Goal: Task Accomplishment & Management: Use online tool/utility

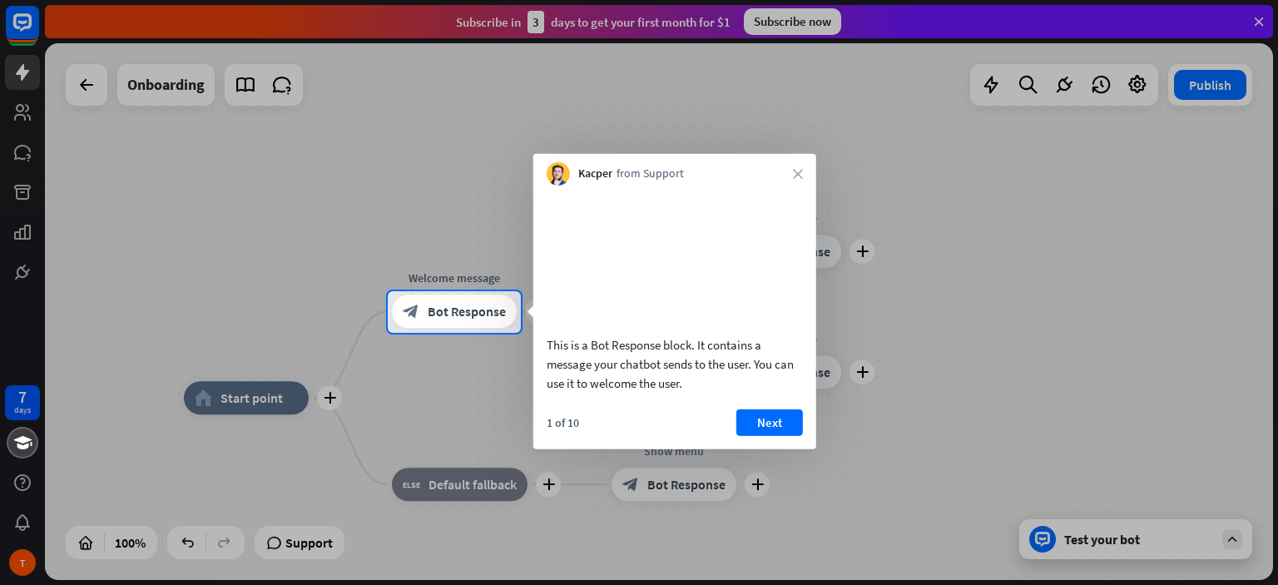
click at [799, 166] on div "Kacper from Support close" at bounding box center [674, 170] width 283 height 32
click at [790, 181] on div "Kacper from Support close" at bounding box center [674, 170] width 283 height 32
click at [784, 435] on button "Next" at bounding box center [769, 421] width 67 height 27
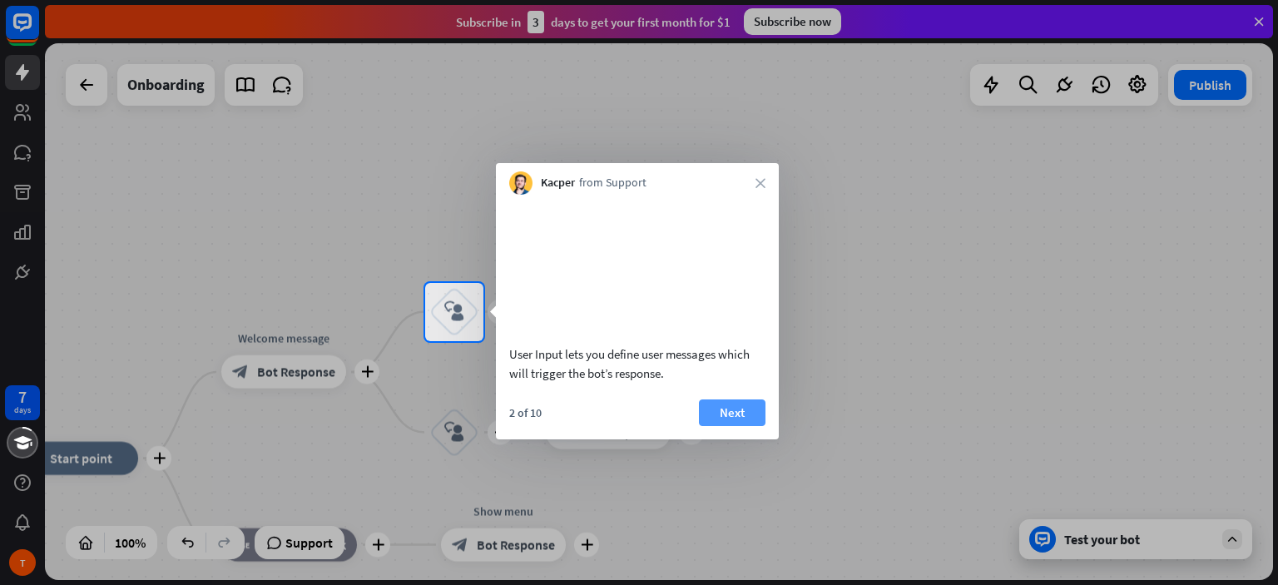
click at [750, 426] on button "Next" at bounding box center [732, 412] width 67 height 27
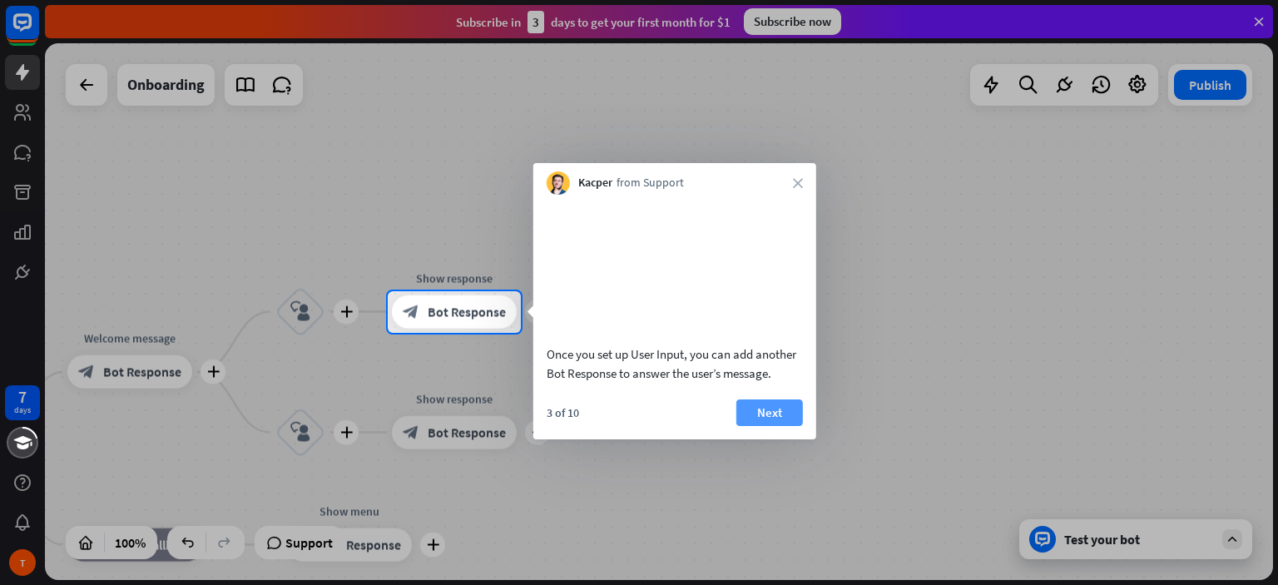
click at [766, 426] on button "Next" at bounding box center [769, 412] width 67 height 27
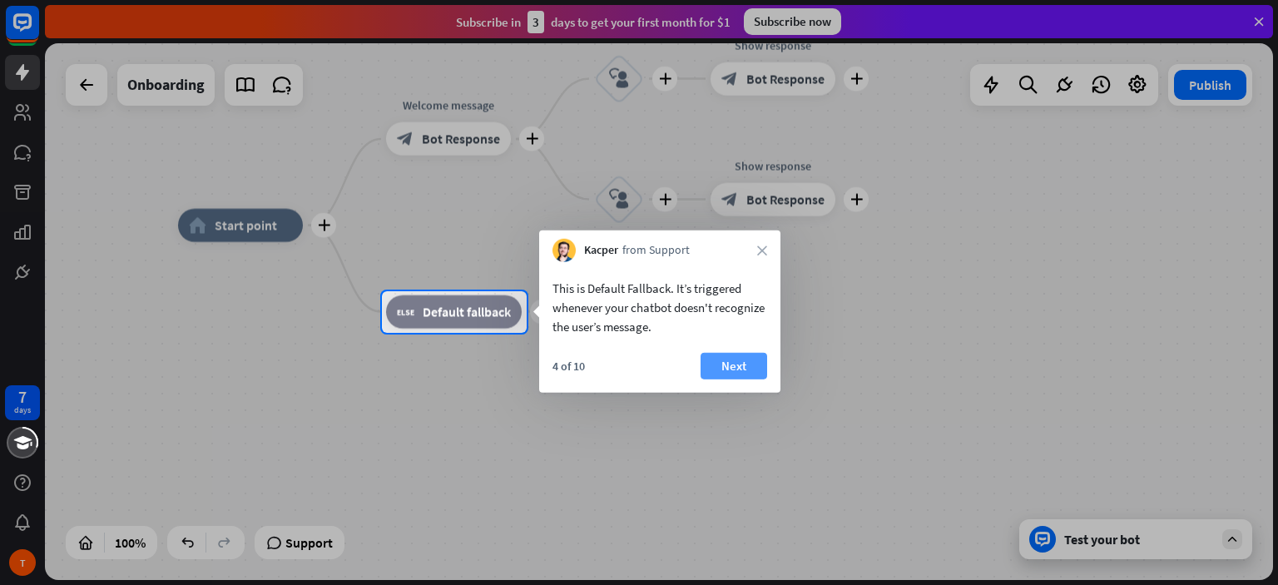
click at [745, 362] on button "Next" at bounding box center [733, 366] width 67 height 27
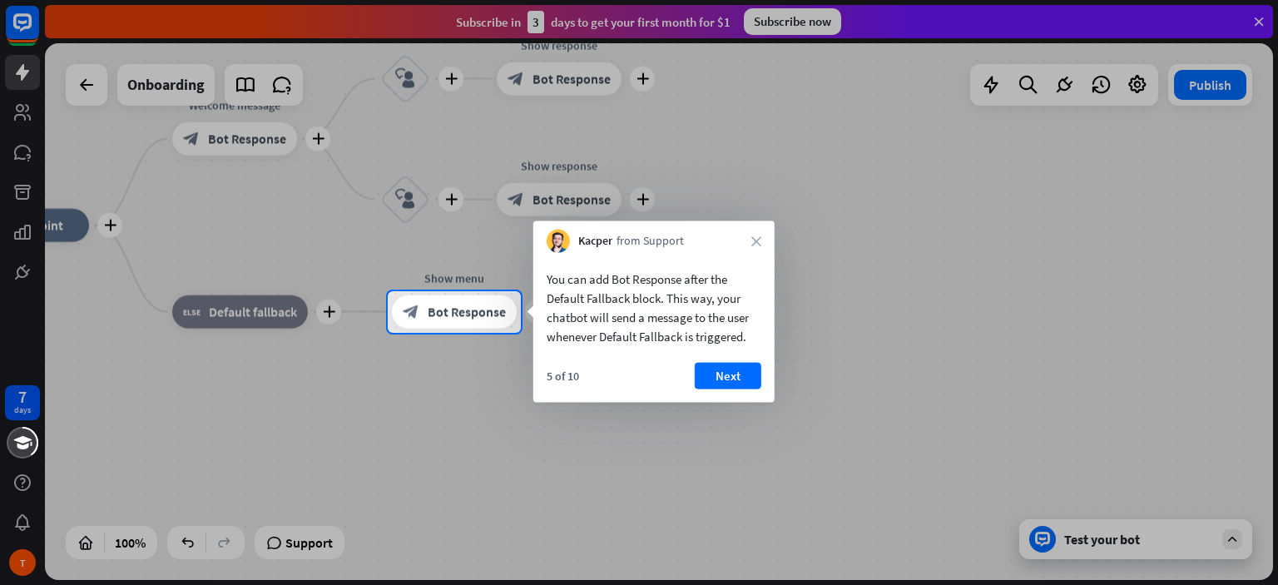
click at [745, 363] on button "Next" at bounding box center [728, 376] width 67 height 27
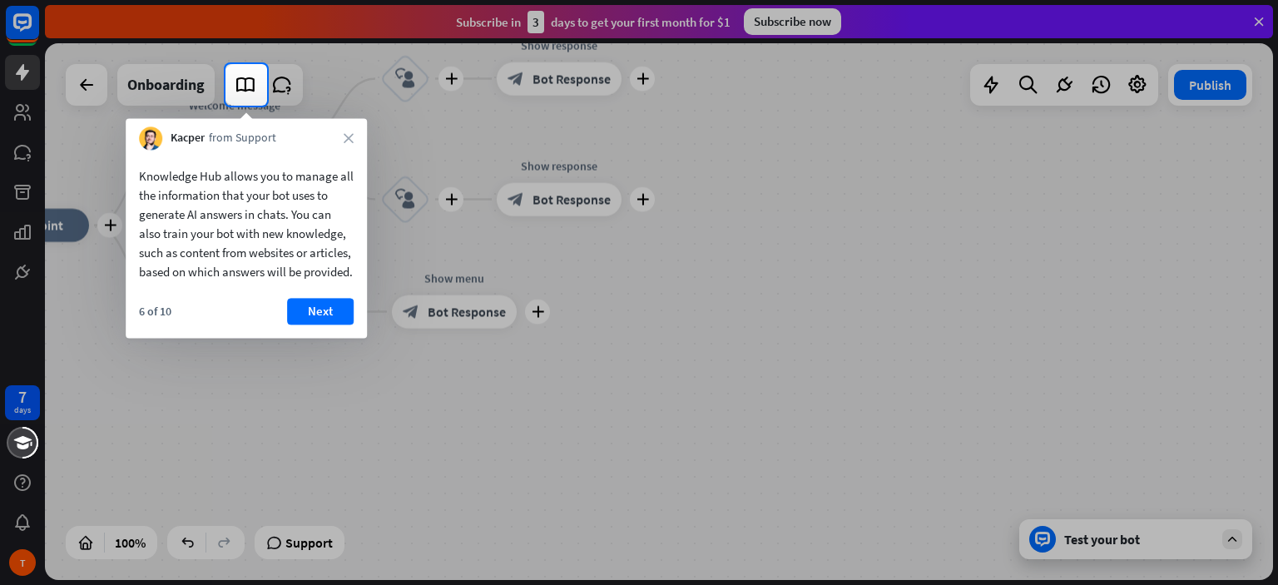
click at [296, 324] on button "Next" at bounding box center [320, 311] width 67 height 27
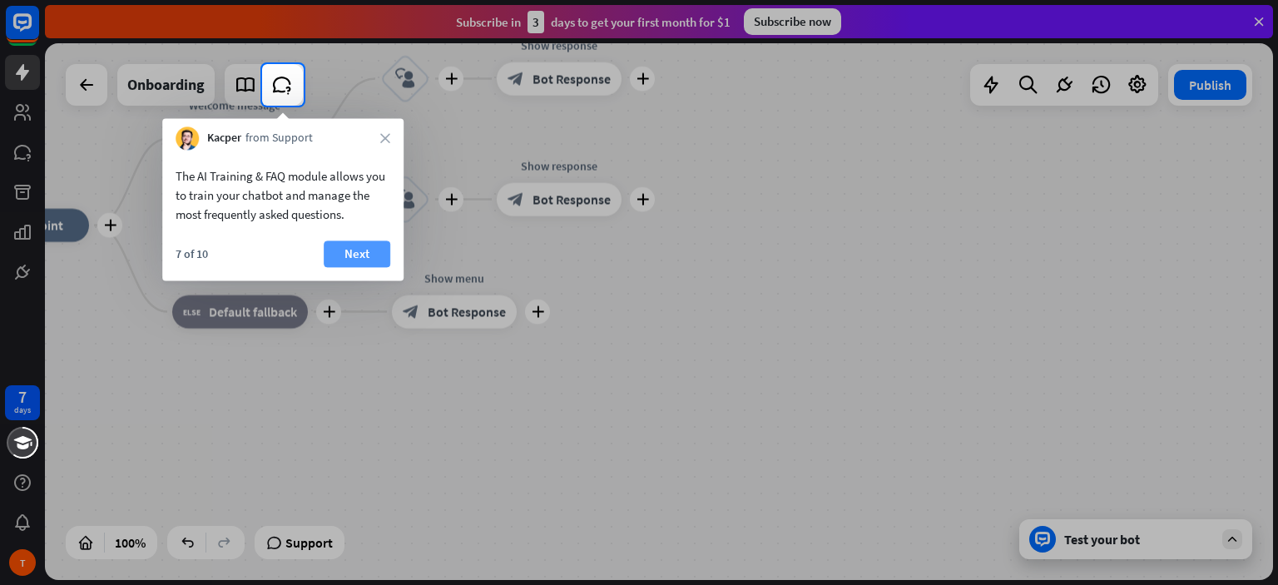
click at [335, 255] on button "Next" at bounding box center [357, 253] width 67 height 27
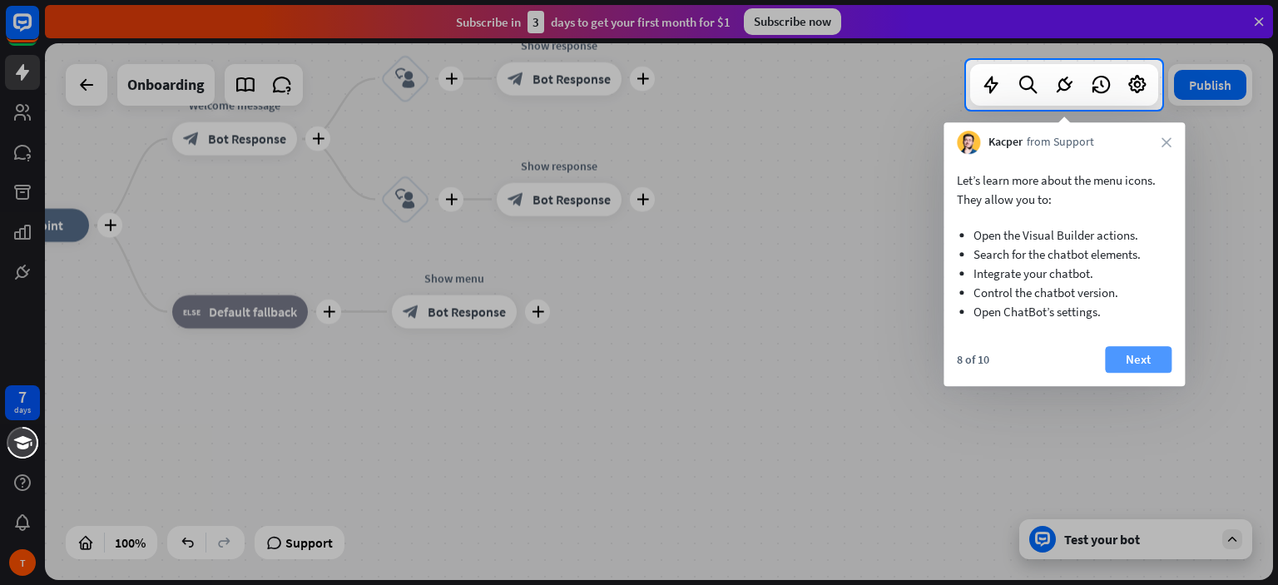
click at [1123, 355] on button "Next" at bounding box center [1138, 359] width 67 height 27
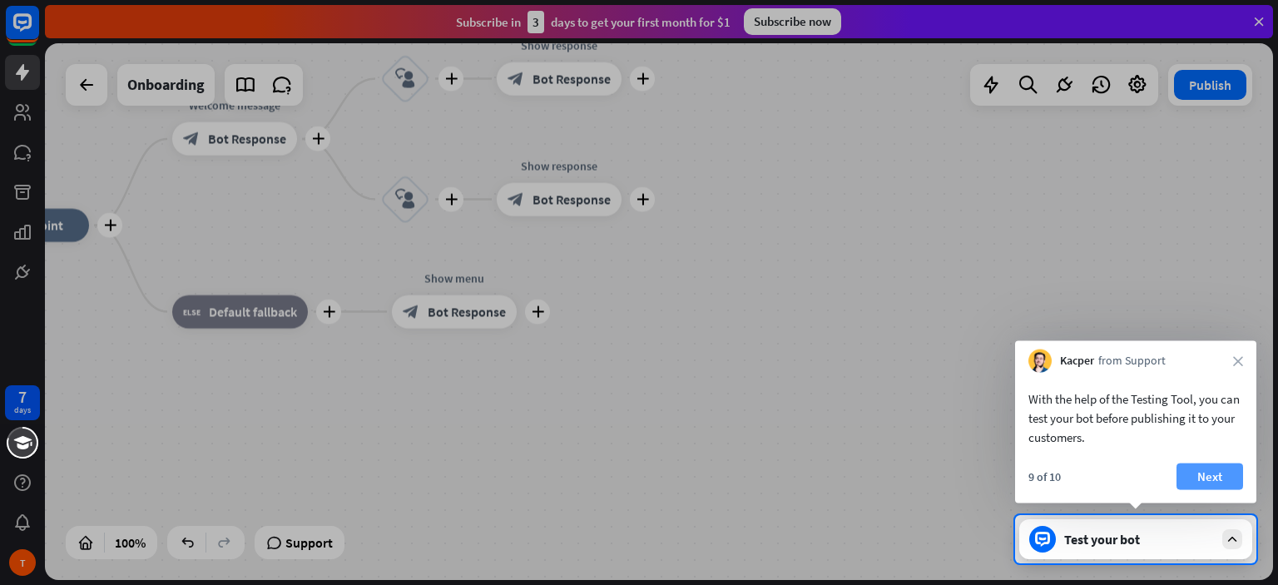
click at [1184, 480] on button "Next" at bounding box center [1209, 476] width 67 height 27
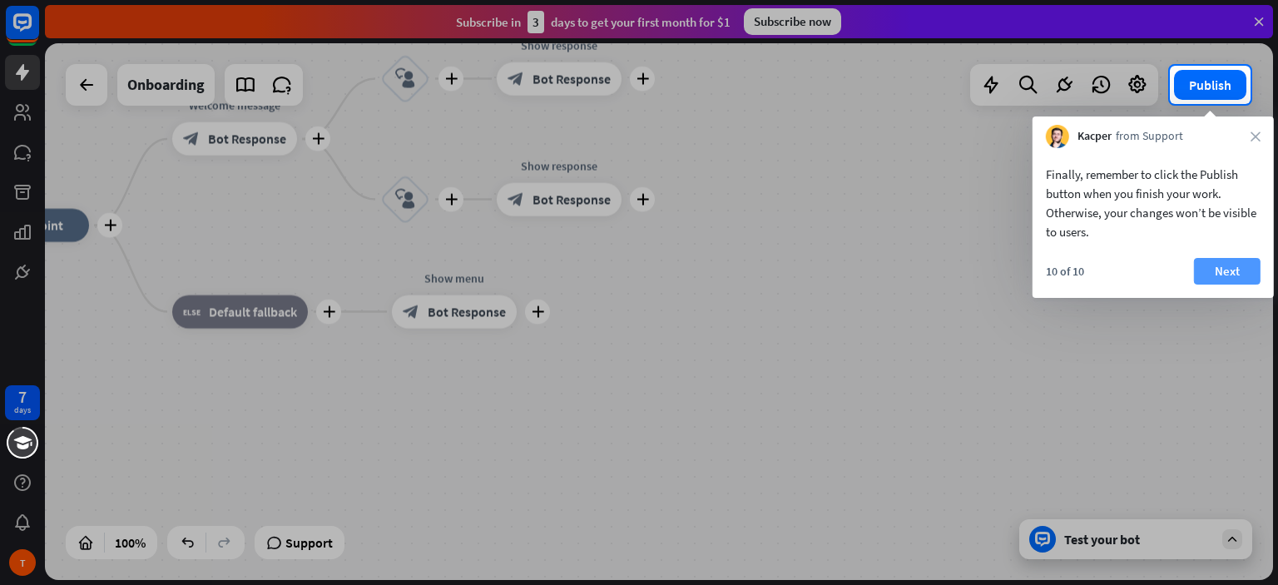
click at [1209, 275] on button "Next" at bounding box center [1227, 271] width 67 height 27
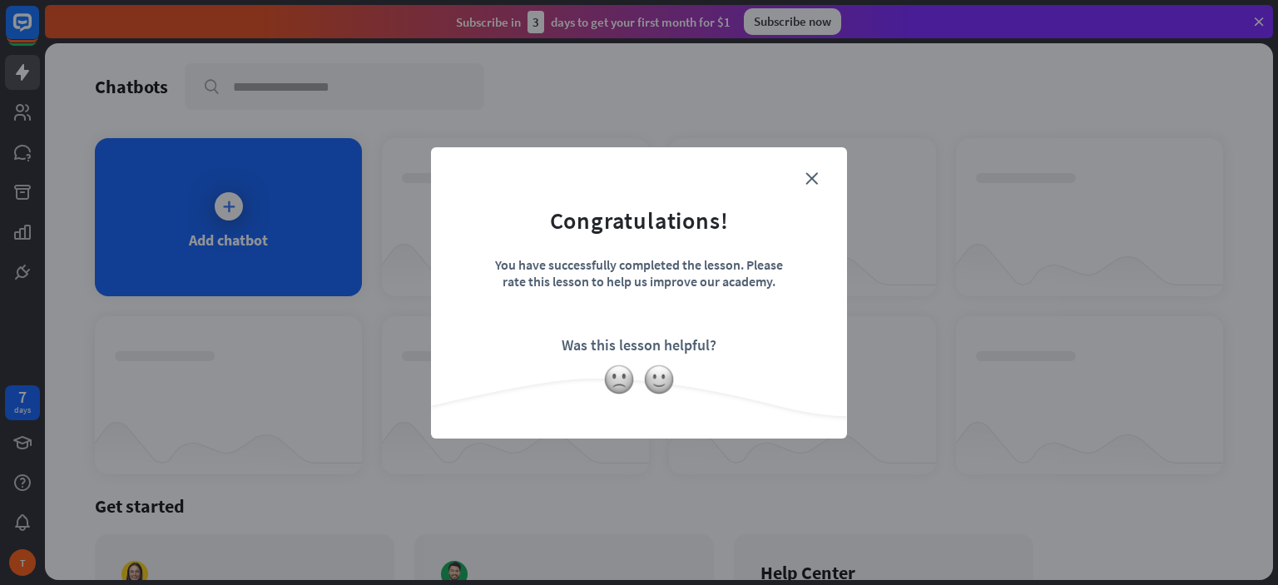
click at [799, 182] on form "Congratulations! You have successfully completed the lesson. Please rate this l…" at bounding box center [639, 267] width 374 height 199
click at [807, 176] on icon "close" at bounding box center [811, 178] width 12 height 12
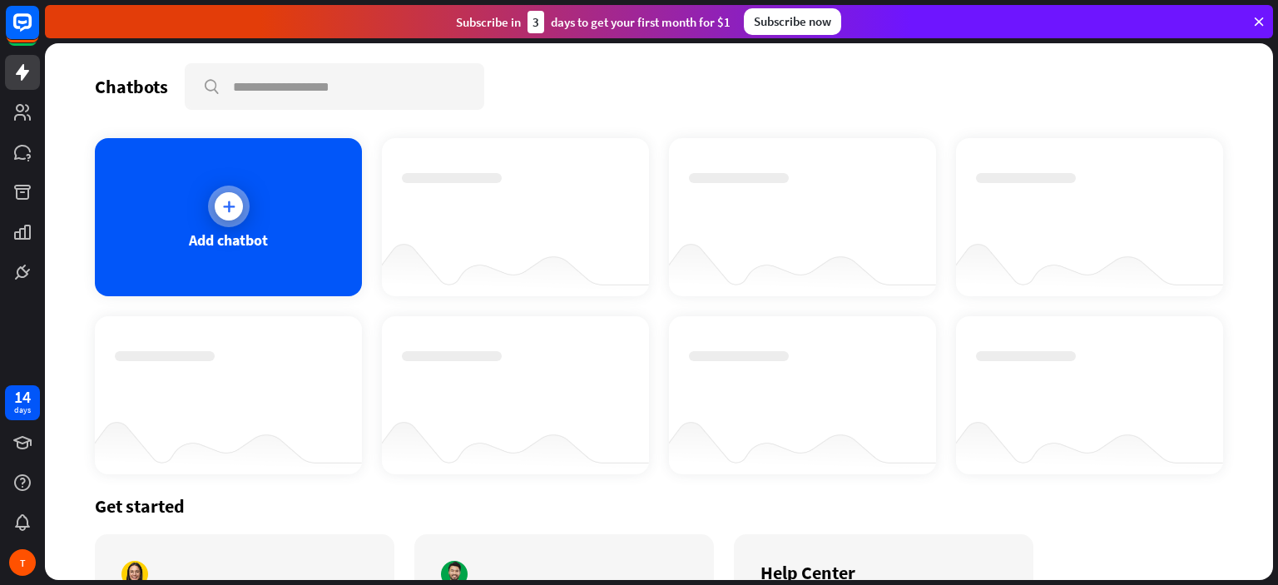
click at [260, 209] on div "Add chatbot" at bounding box center [228, 217] width 267 height 158
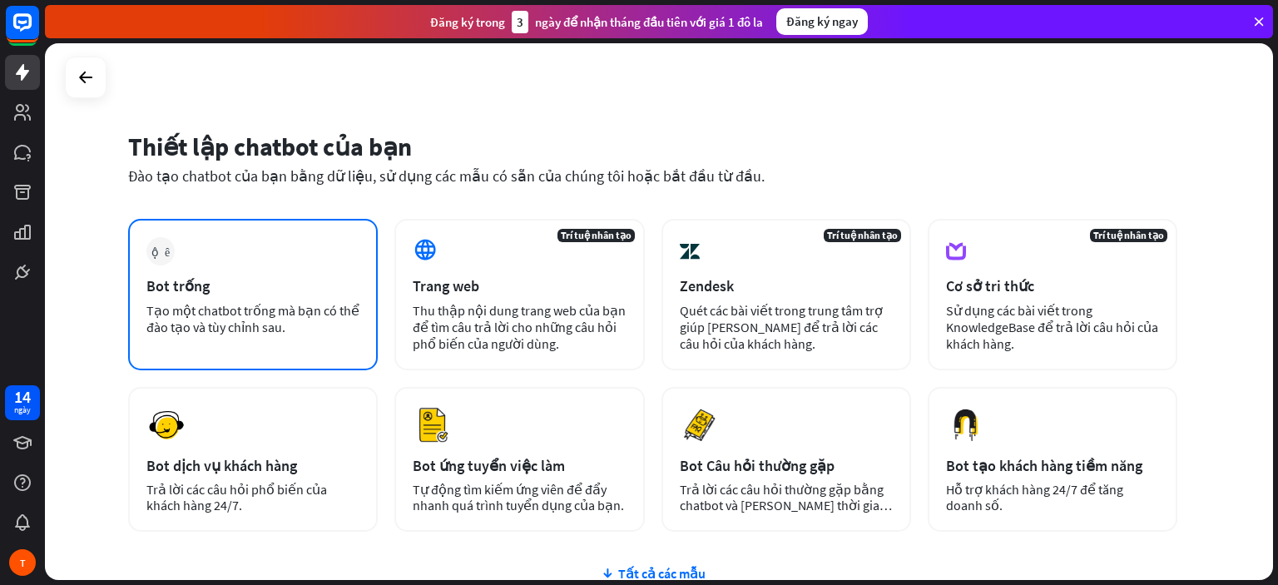
click at [252, 332] on font "Tạo một chatbot trống mà bạn có thể đào tạo và tùy chỉnh sau." at bounding box center [252, 318] width 213 height 33
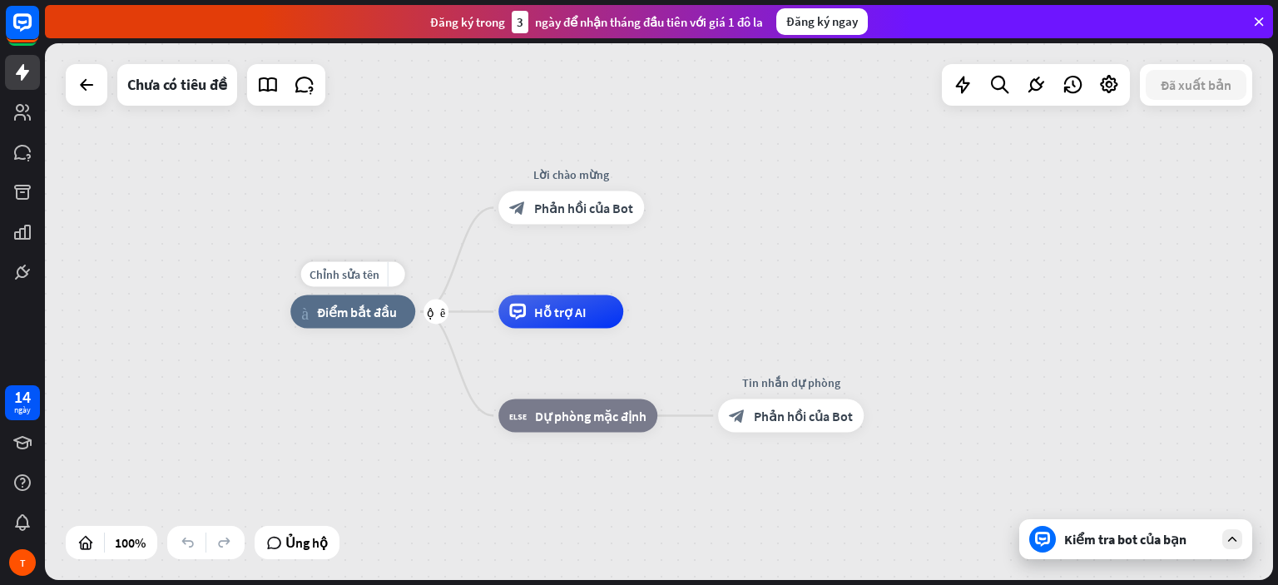
click at [349, 324] on div "nhà_2 Điểm bắt đầu" at bounding box center [352, 311] width 125 height 33
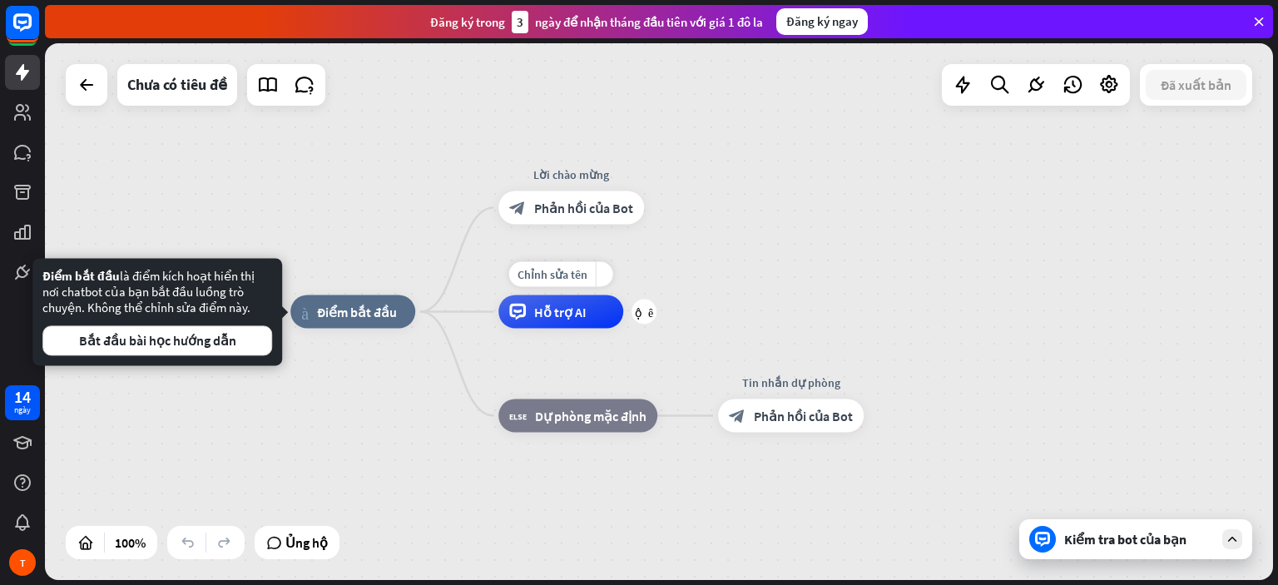
click at [596, 320] on div "Hỗ trợ AI" at bounding box center [560, 311] width 125 height 33
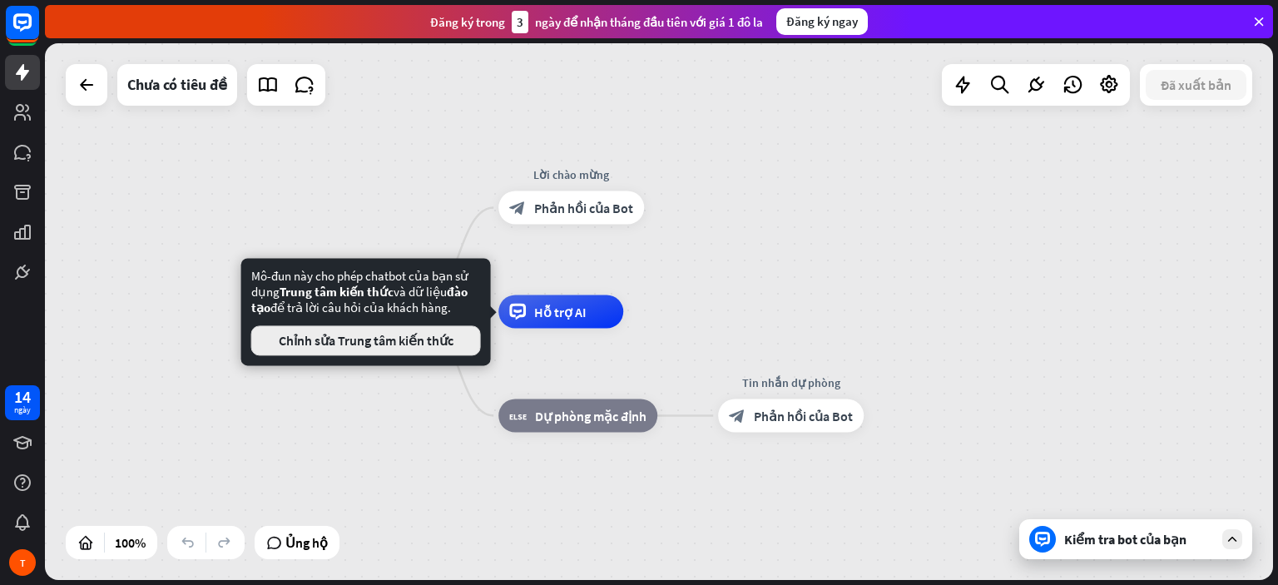
click at [443, 340] on font "Chỉnh sửa Trung tâm kiến ​​thức" at bounding box center [366, 340] width 175 height 17
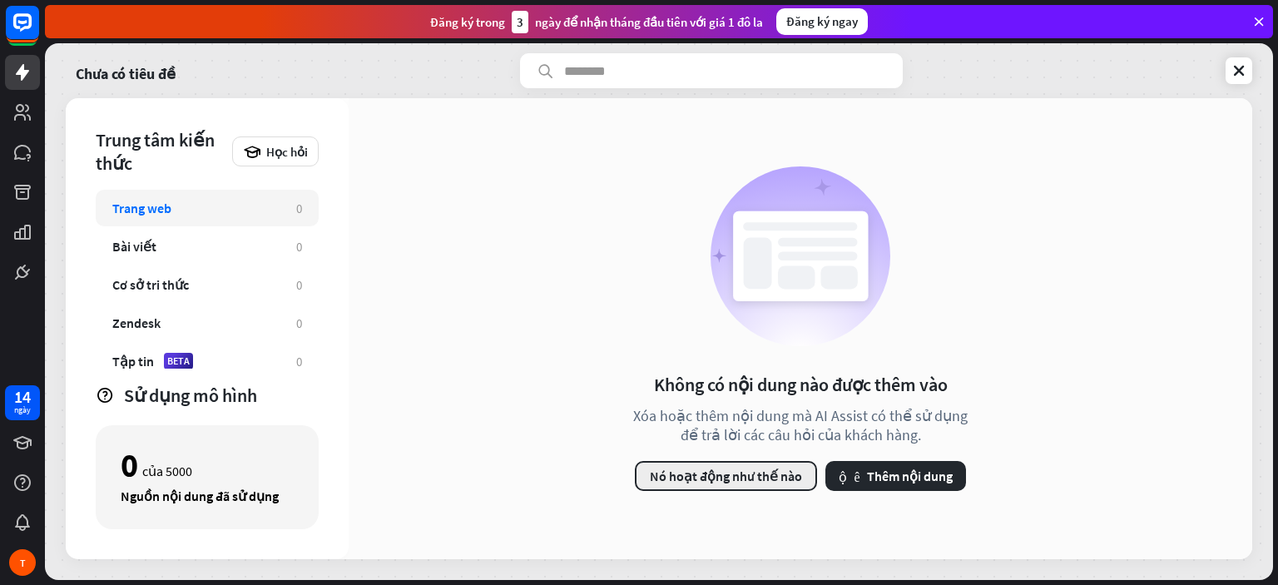
click at [675, 476] on font "Nó hoạt động như thế nào" at bounding box center [726, 475] width 152 height 17
click at [1063, 202] on div "đóng" at bounding box center [639, 292] width 1278 height 585
click at [884, 471] on font "Thêm nội dung" at bounding box center [910, 475] width 86 height 17
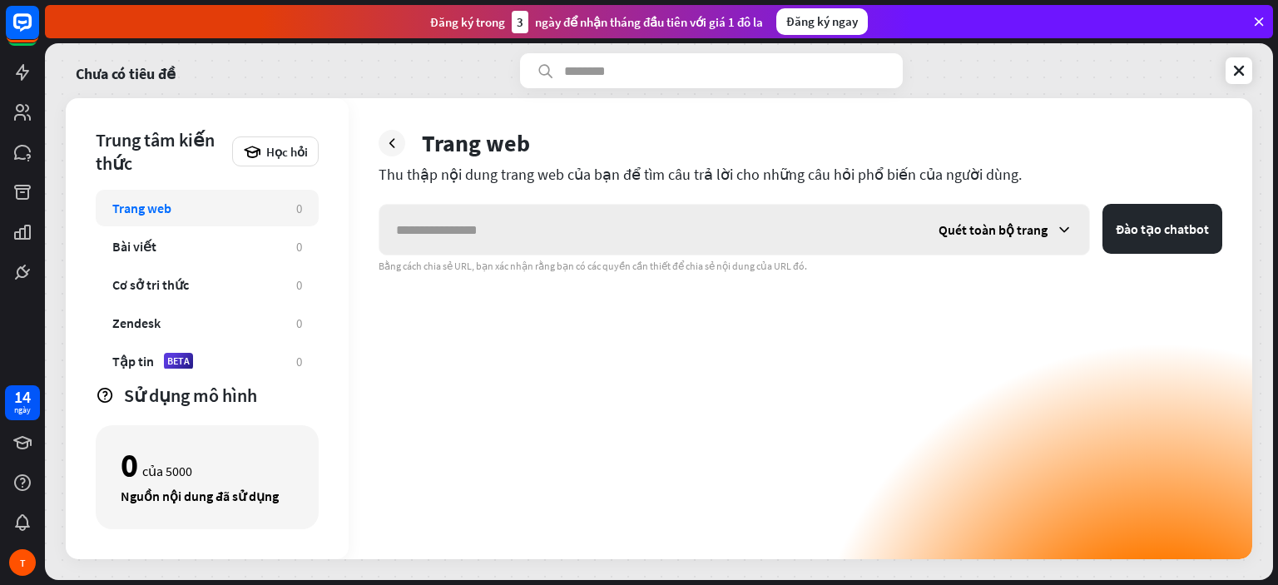
click at [573, 231] on input "text" at bounding box center [650, 230] width 542 height 50
type input "*"
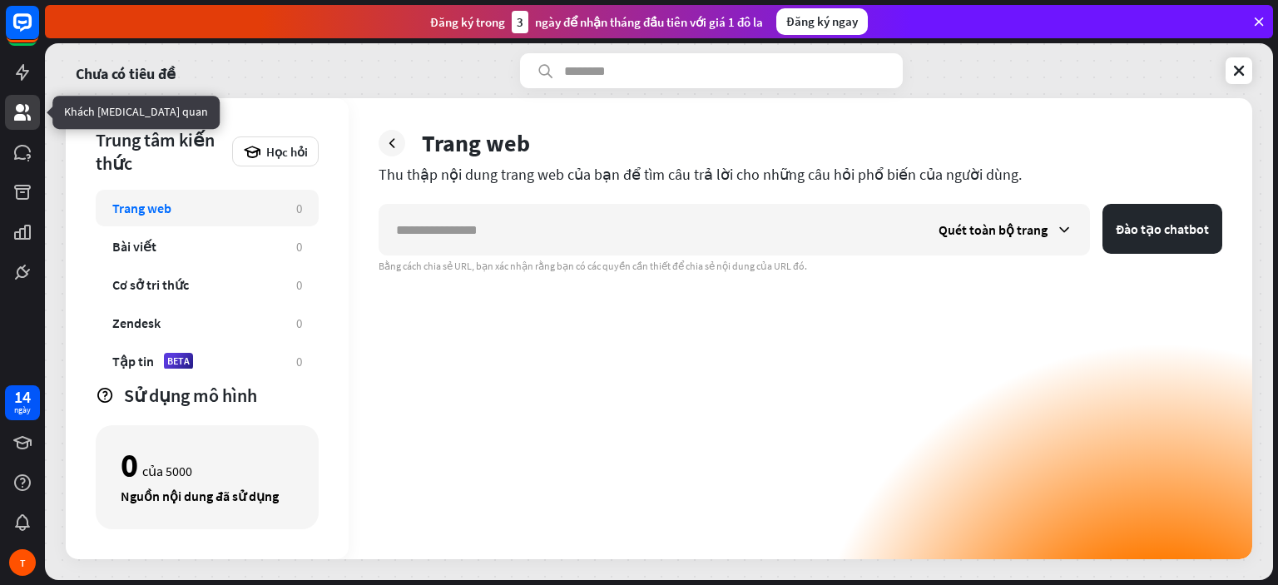
click at [28, 122] on link at bounding box center [22, 112] width 35 height 35
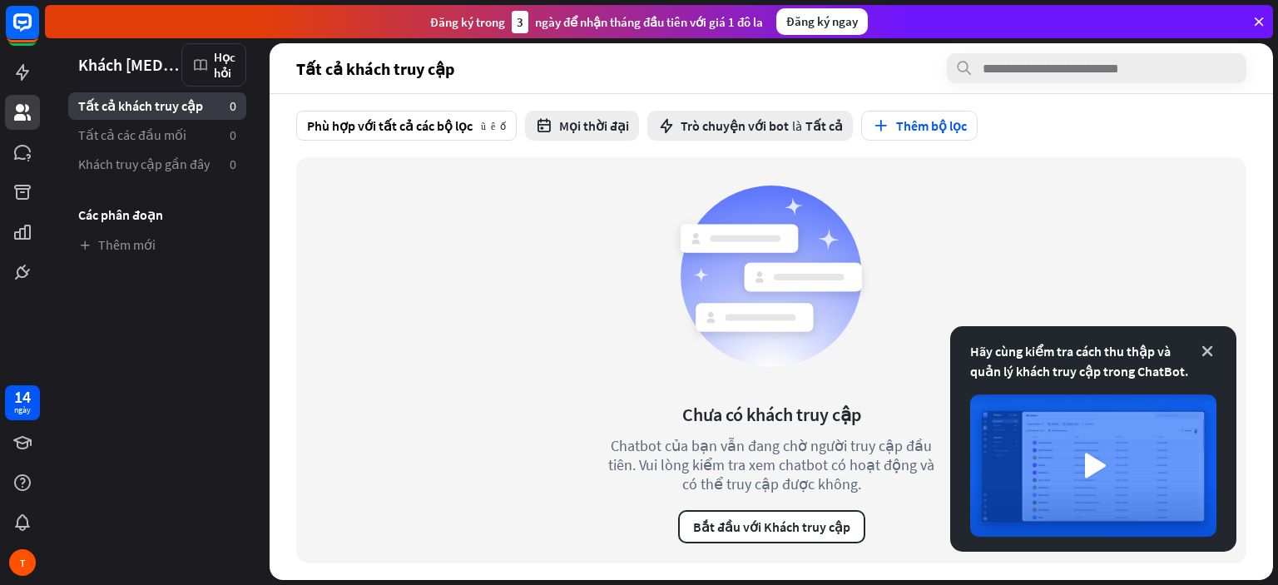
click at [1207, 350] on icon at bounding box center [1207, 351] width 17 height 17
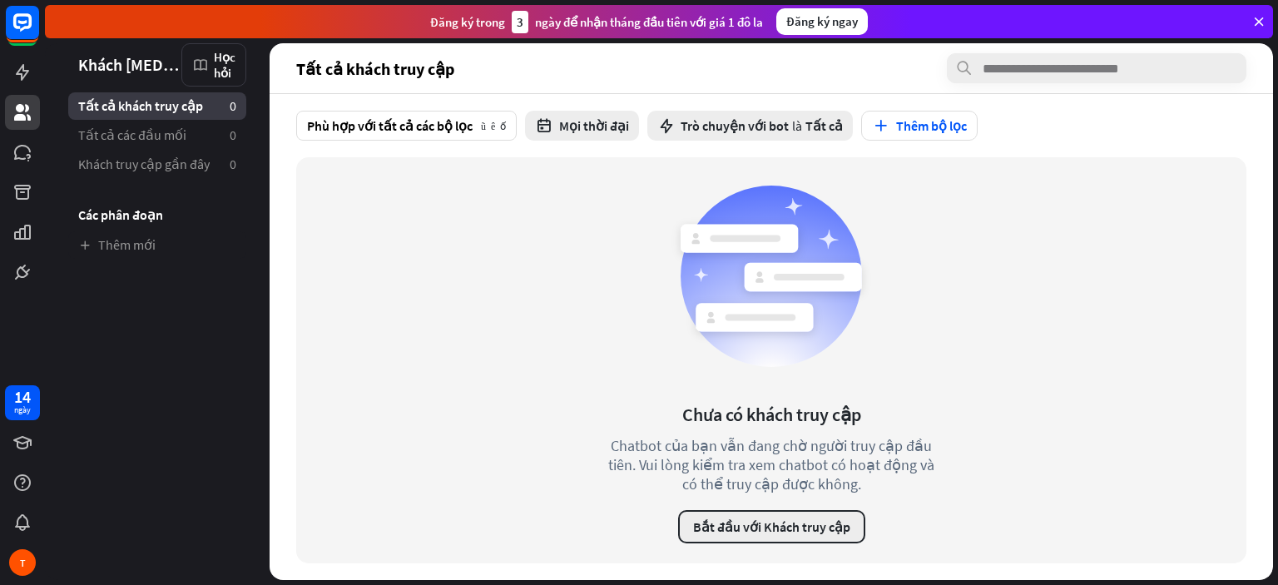
click at [773, 525] on font "Bắt đầu với Khách truy cập" at bounding box center [771, 526] width 157 height 17
click at [1054, 156] on div "đóng" at bounding box center [639, 292] width 1278 height 585
click at [667, 127] on icon at bounding box center [666, 125] width 18 height 18
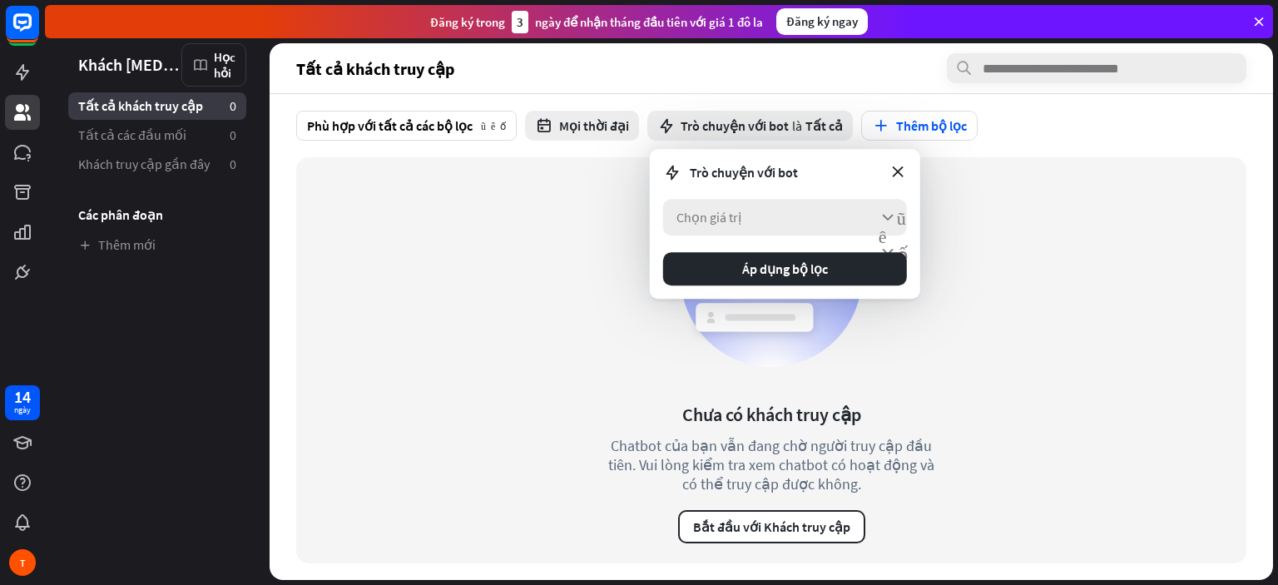
click at [764, 215] on div "Chọn giá trị mũi tên xuống" at bounding box center [785, 217] width 244 height 37
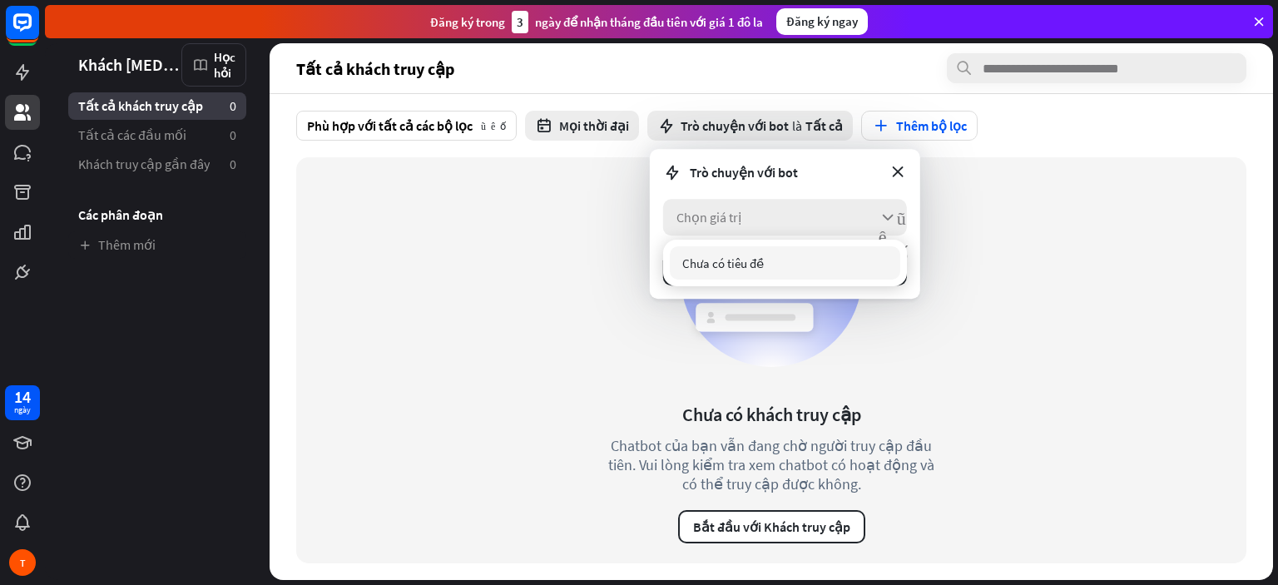
click at [764, 216] on div "Chọn giá trị mũi tên xuống" at bounding box center [785, 217] width 244 height 37
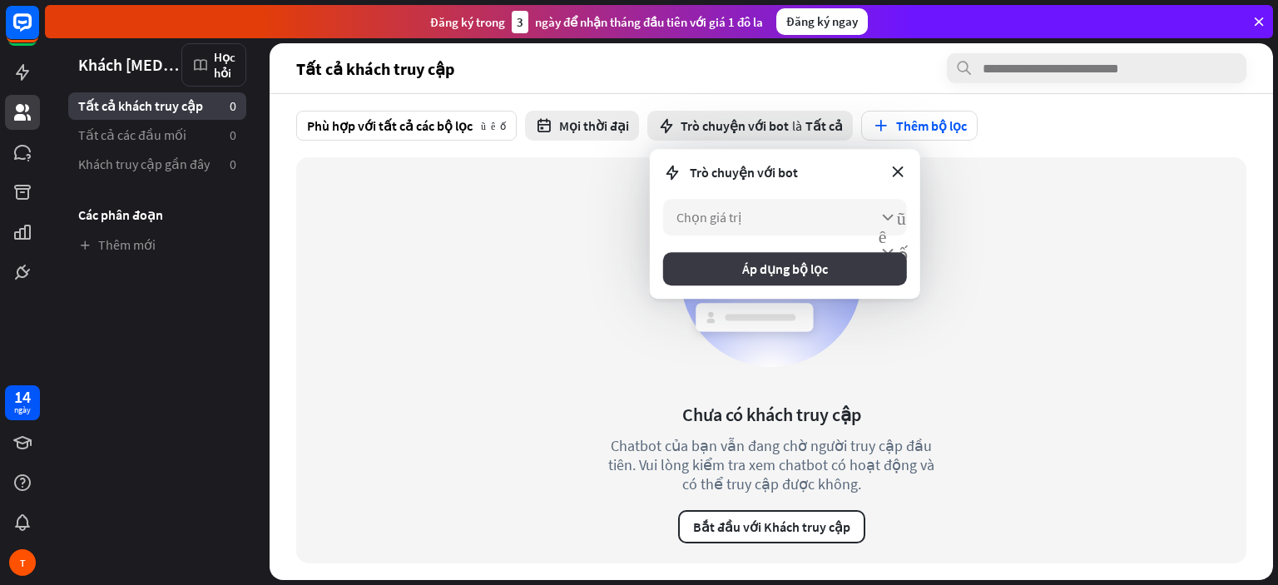
click at [843, 262] on button "Áp dụng bộ lọc" at bounding box center [785, 268] width 244 height 33
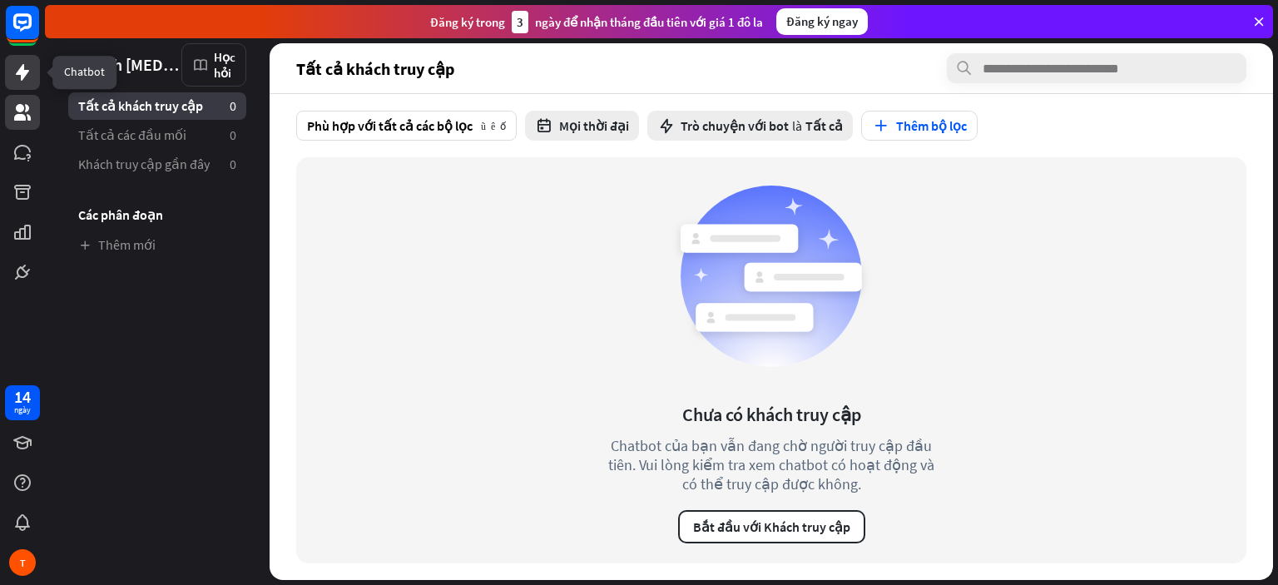
click at [12, 66] on icon at bounding box center [22, 72] width 20 height 20
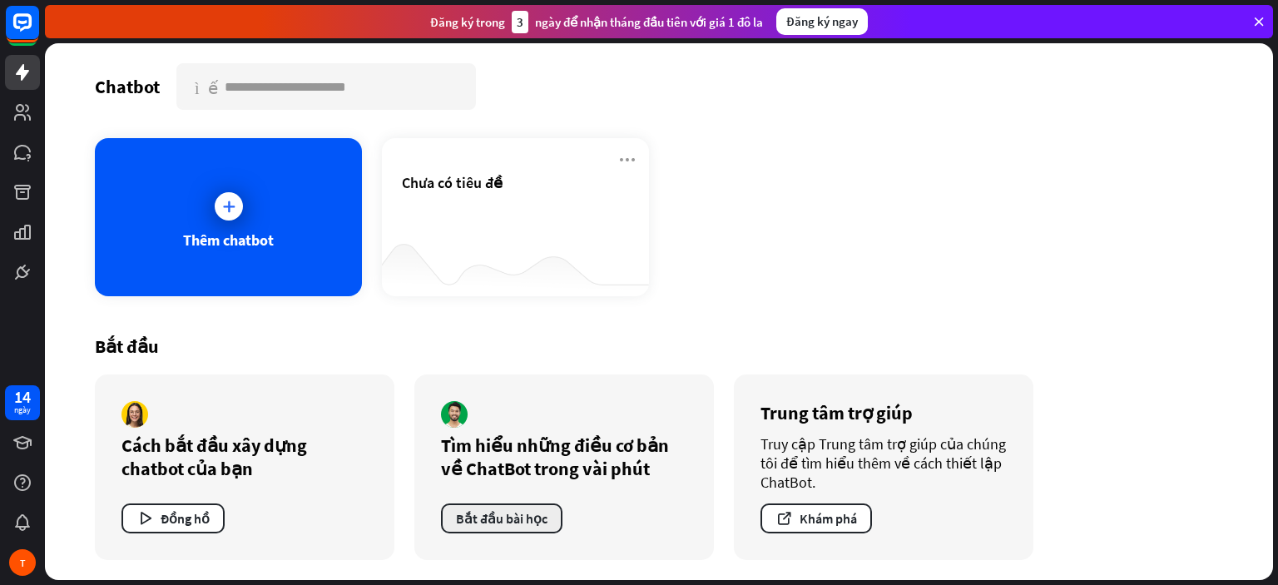
click at [516, 518] on font "Bắt đầu bài học" at bounding box center [501, 518] width 91 height 17
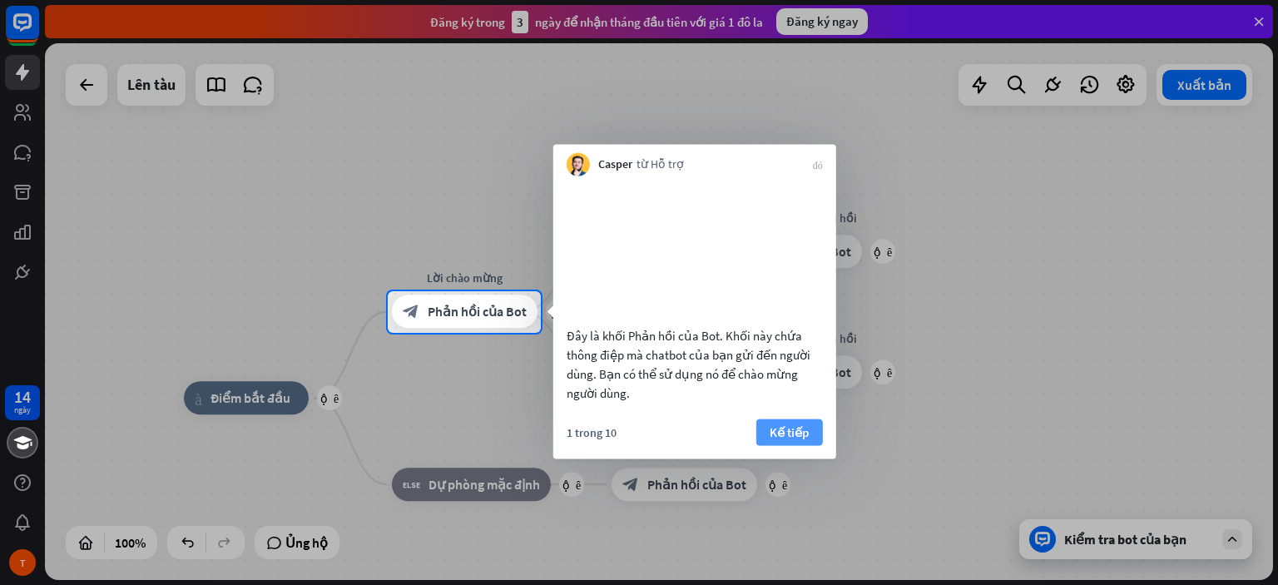
click at [798, 439] on font "Kế tiếp" at bounding box center [788, 431] width 39 height 16
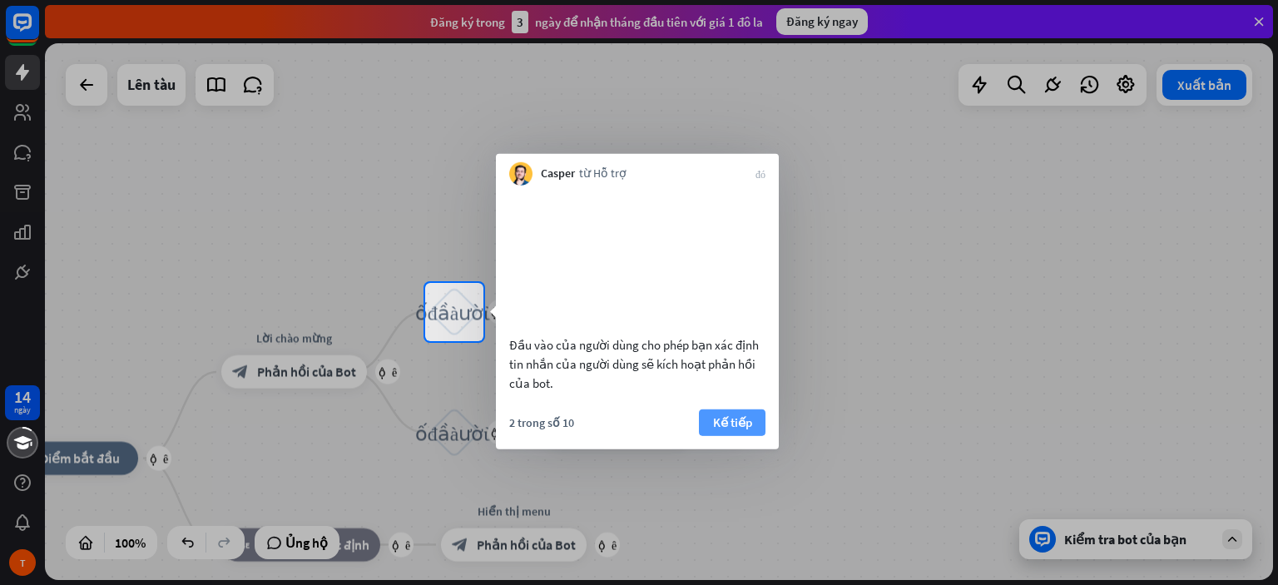
click at [747, 429] on font "Kế tiếp" at bounding box center [732, 421] width 39 height 16
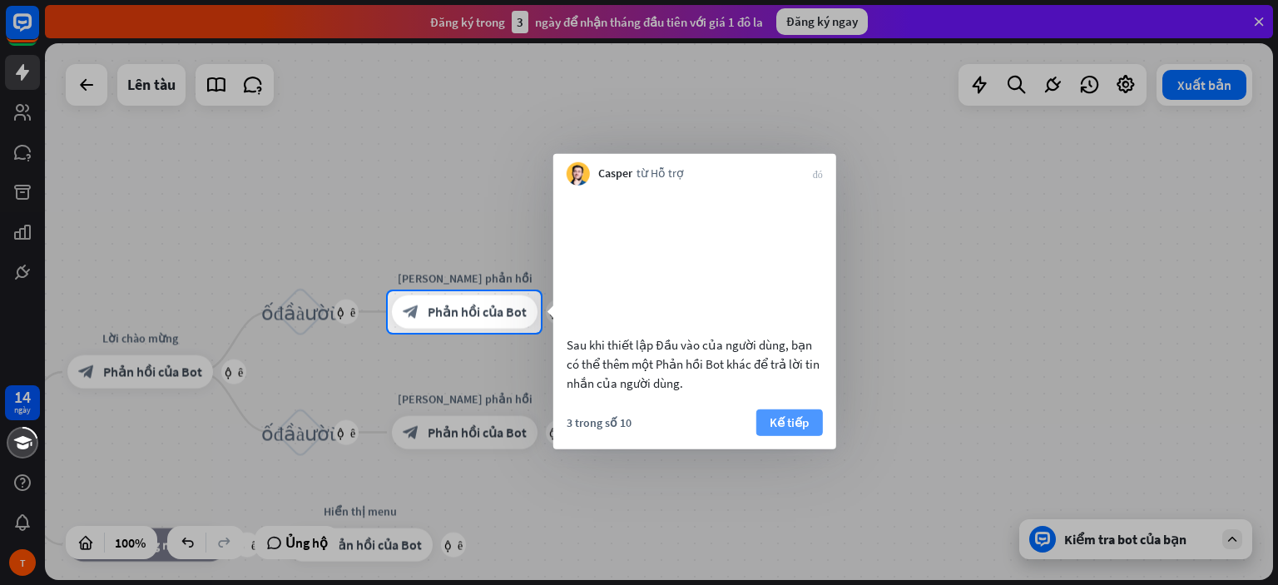
click at [774, 429] on font "Kế tiếp" at bounding box center [788, 421] width 39 height 16
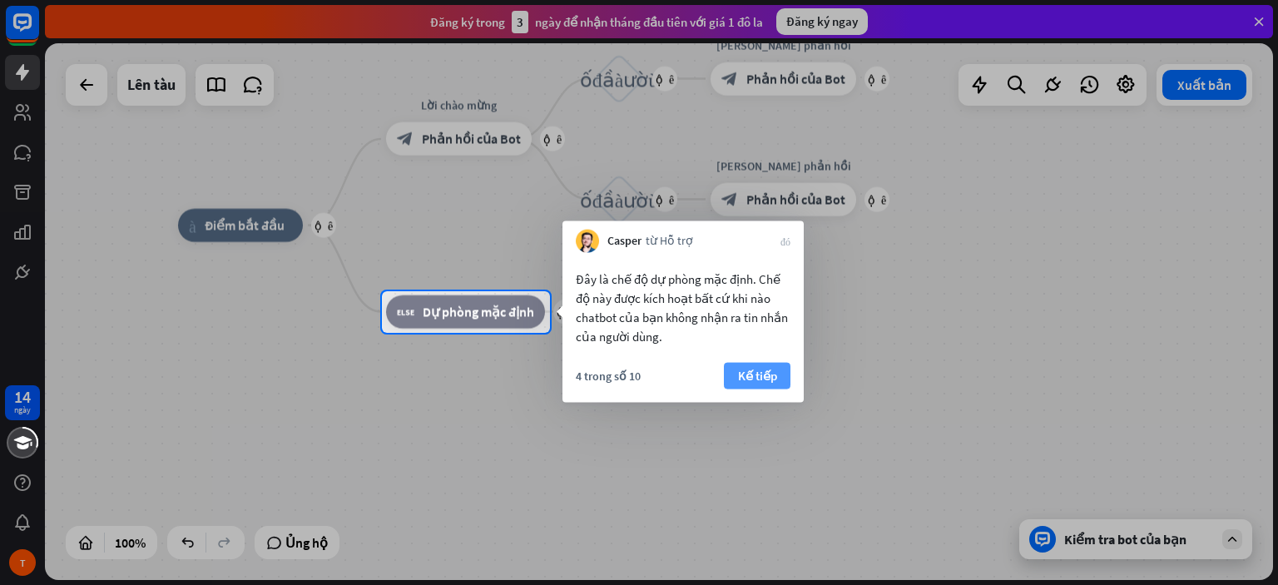
click at [760, 375] on font "Kế tiếp" at bounding box center [757, 376] width 39 height 16
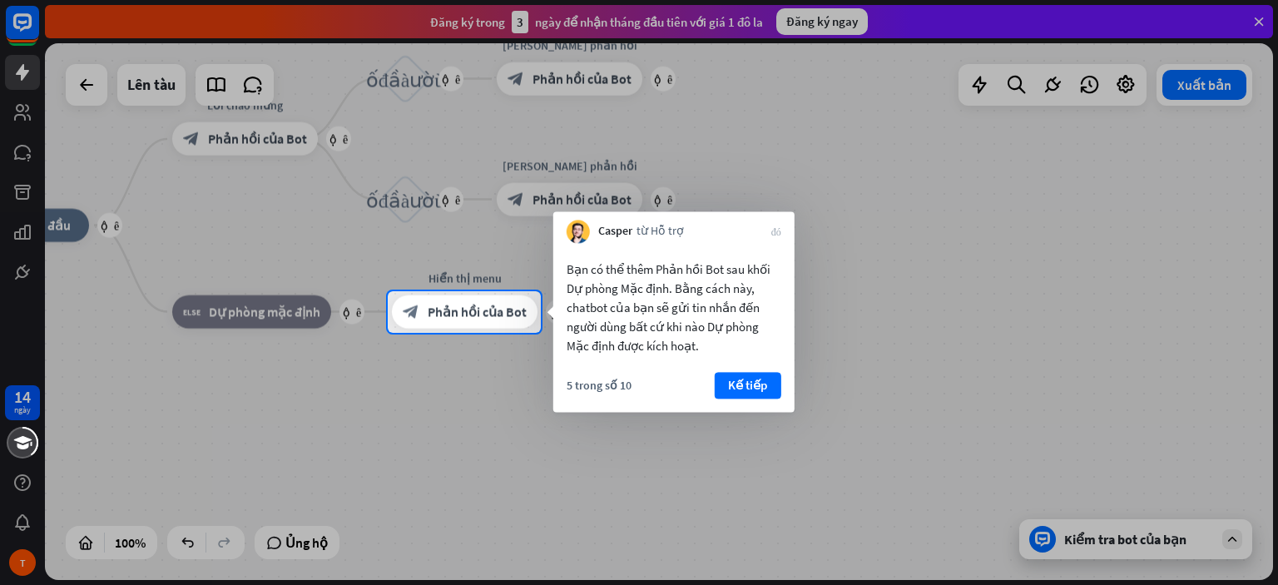
click at [760, 376] on font "Kế tiếp" at bounding box center [747, 384] width 39 height 23
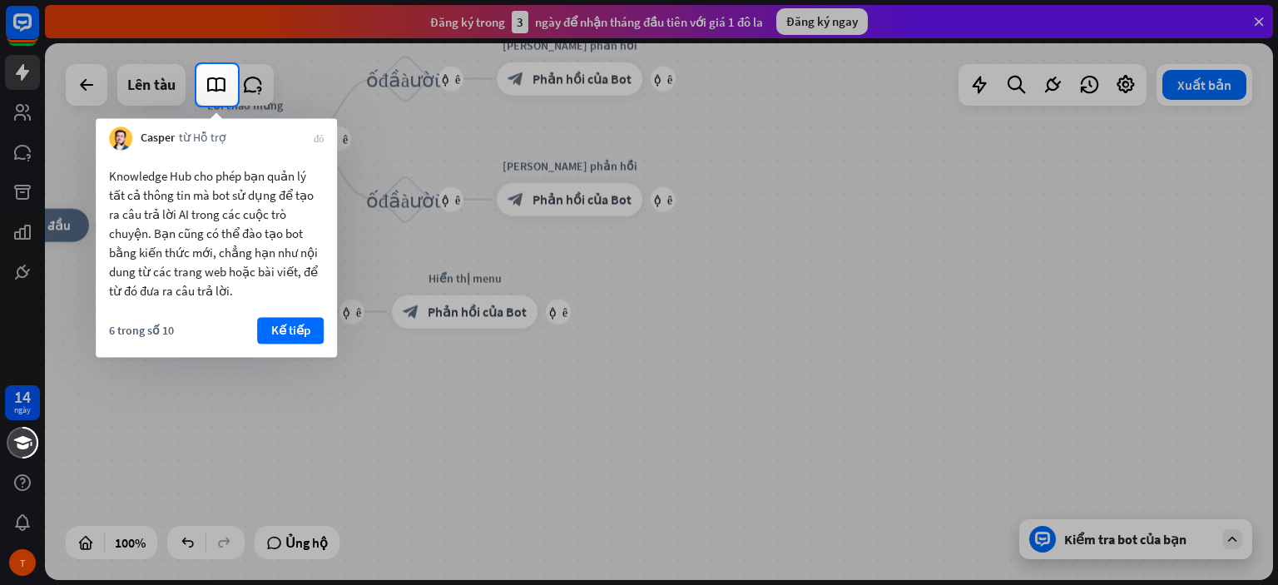
click at [292, 329] on font "Kế tiếp" at bounding box center [290, 330] width 39 height 16
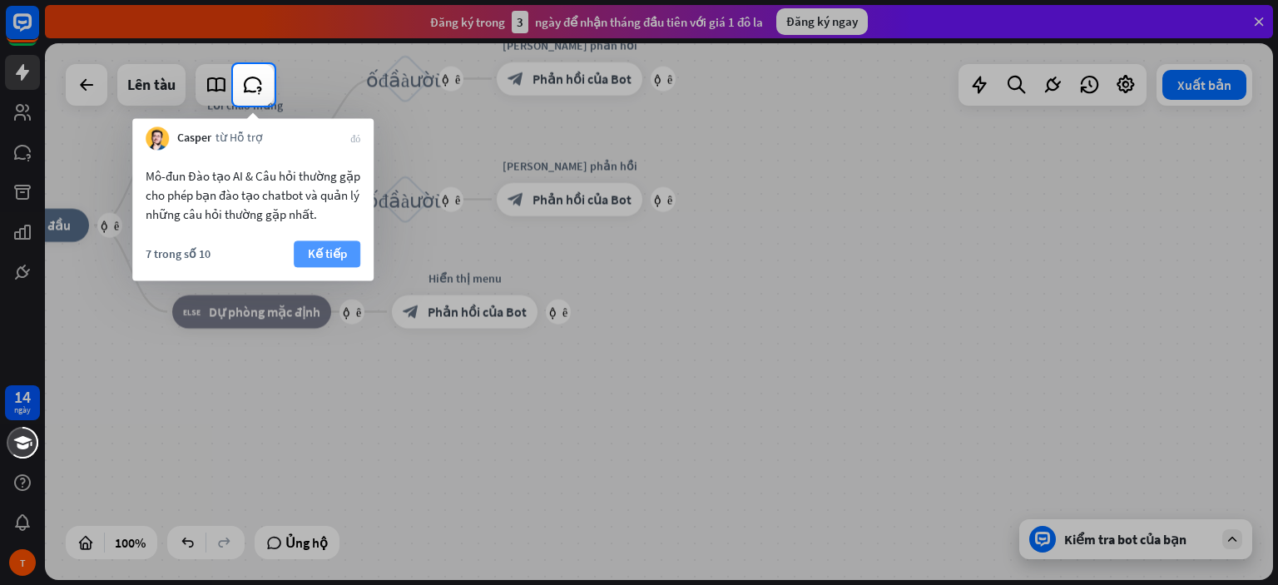
click at [336, 245] on font "Kế tiếp" at bounding box center [327, 253] width 39 height 16
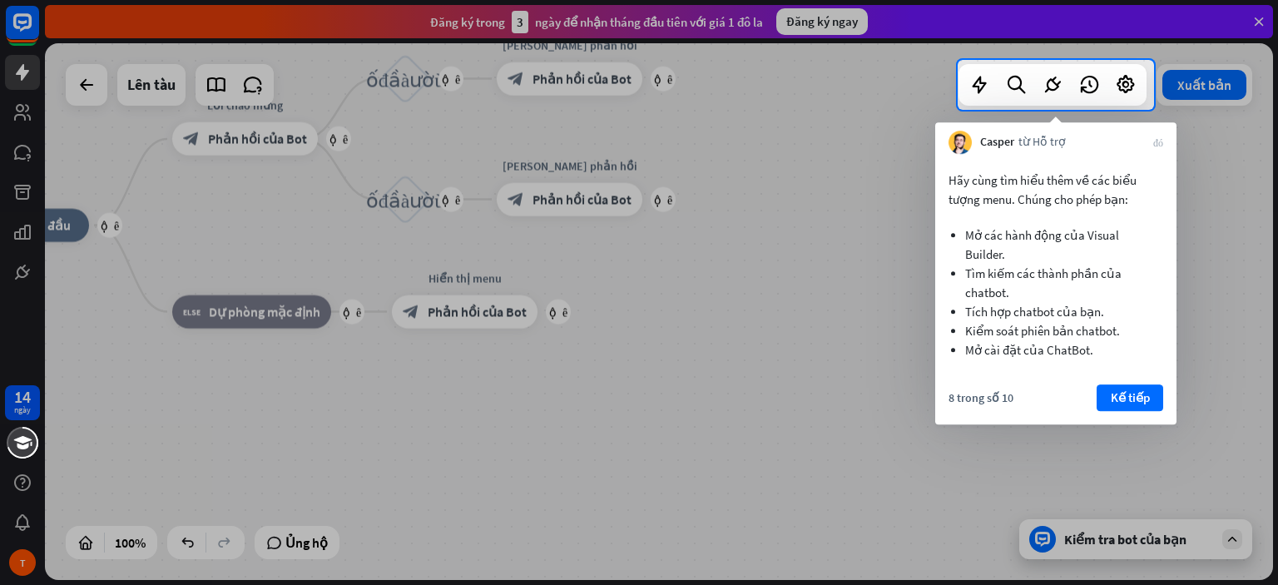
click at [1115, 395] on font "Kế tiếp" at bounding box center [1129, 397] width 39 height 16
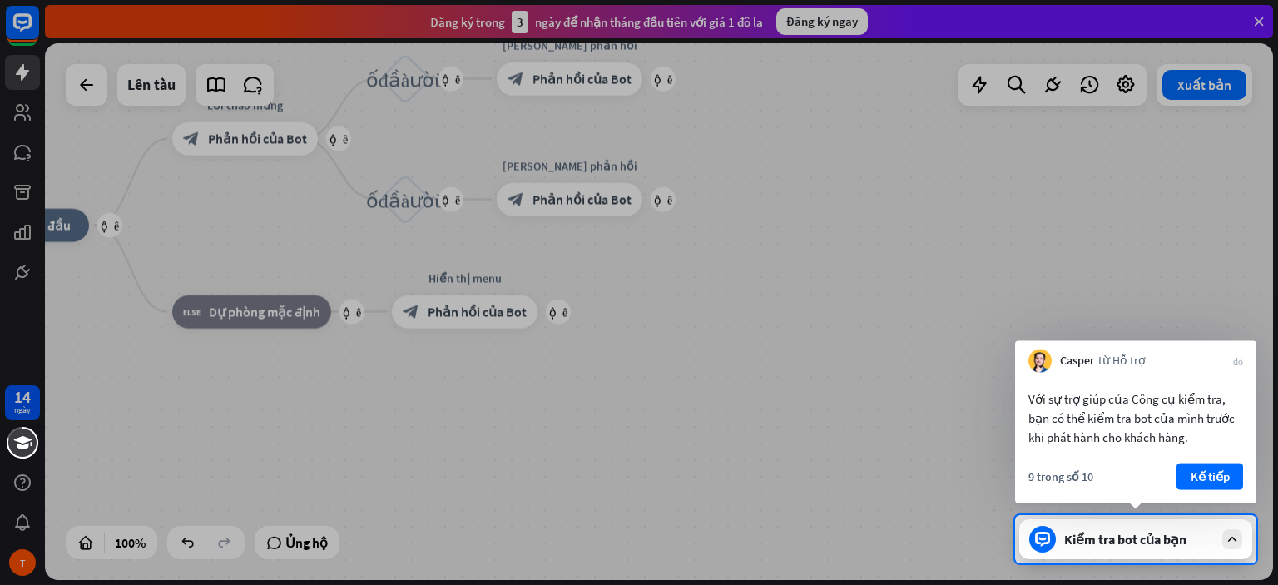
click at [1188, 466] on button "Kế tiếp" at bounding box center [1209, 476] width 67 height 27
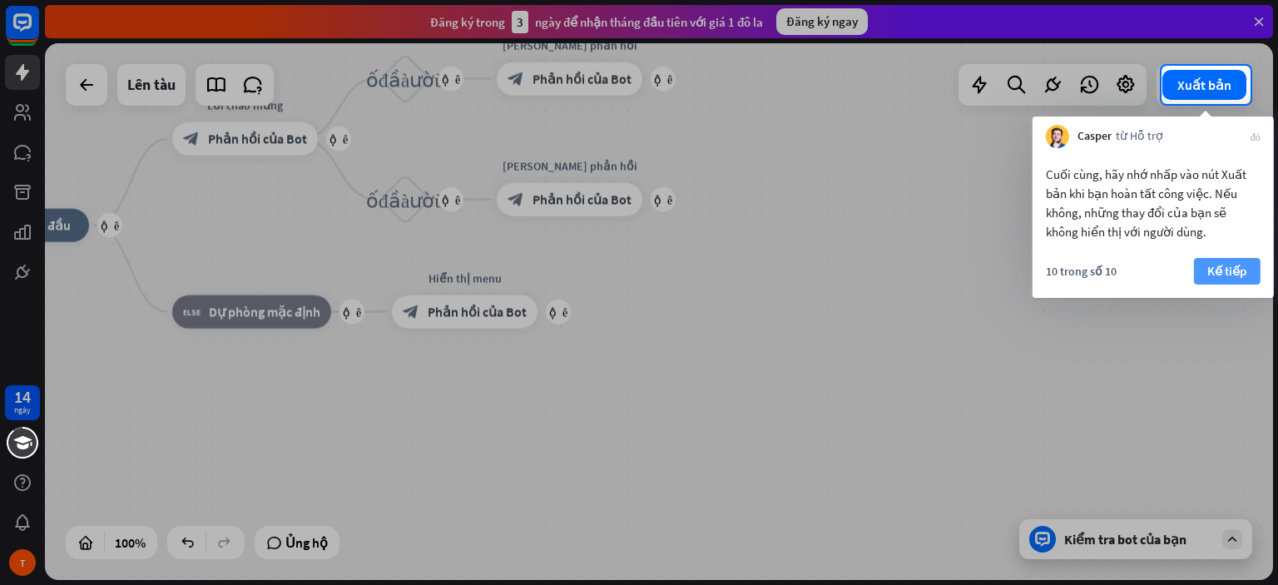
click at [1224, 275] on font "Kế tiếp" at bounding box center [1226, 271] width 39 height 16
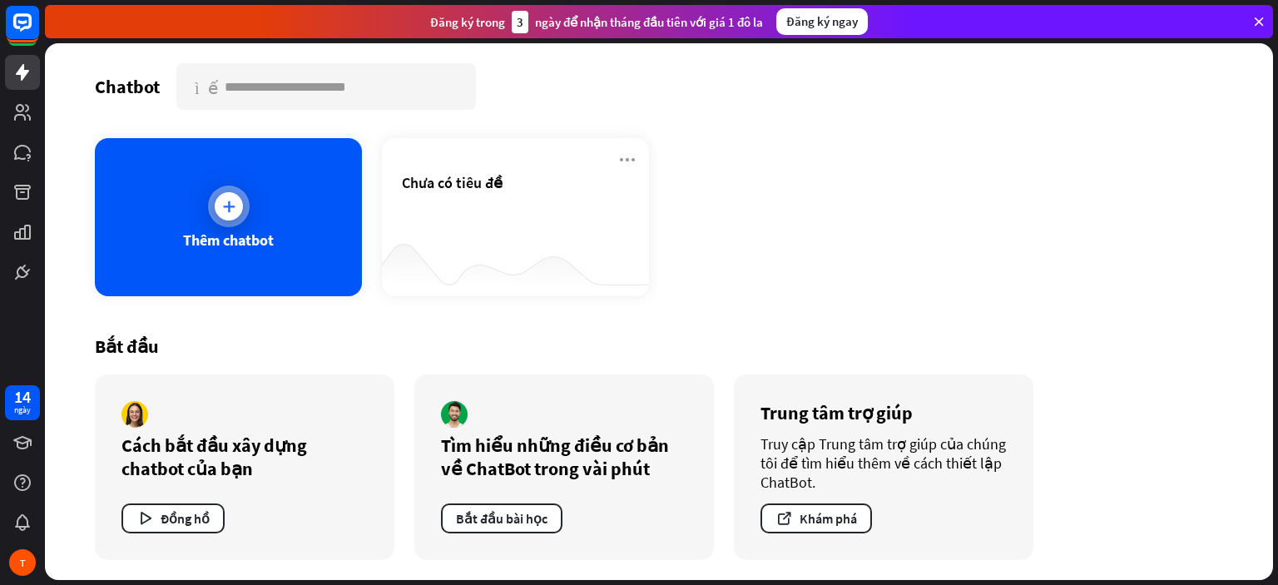
click at [223, 203] on icon at bounding box center [228, 206] width 17 height 17
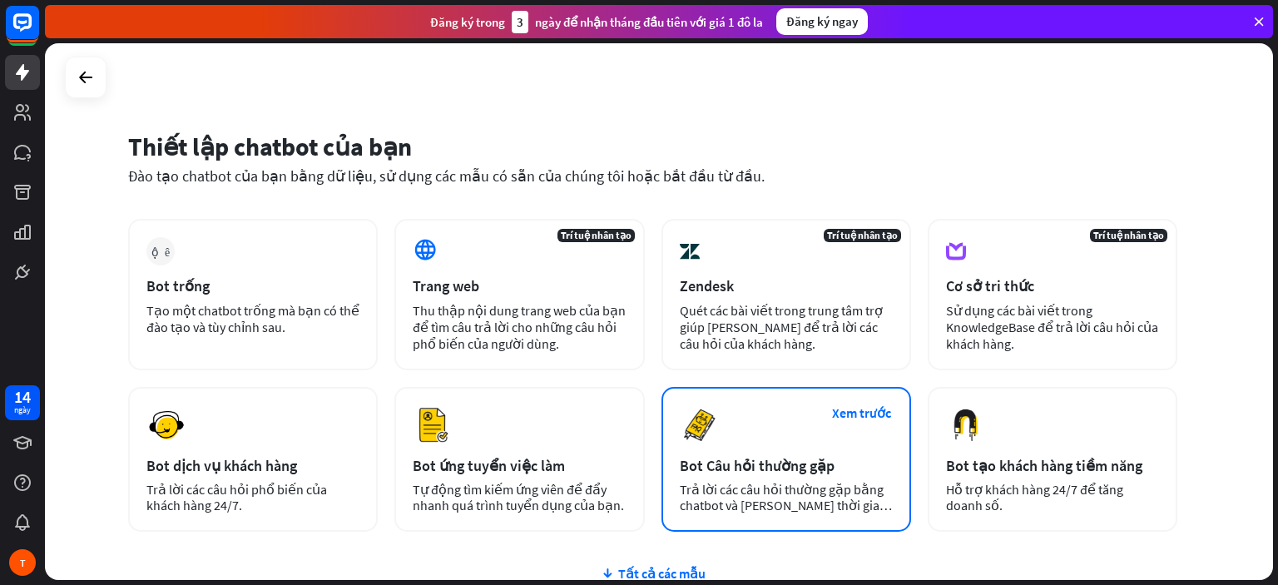
click at [855, 469] on div "Bot Câu hỏi thường gặp" at bounding box center [786, 465] width 213 height 19
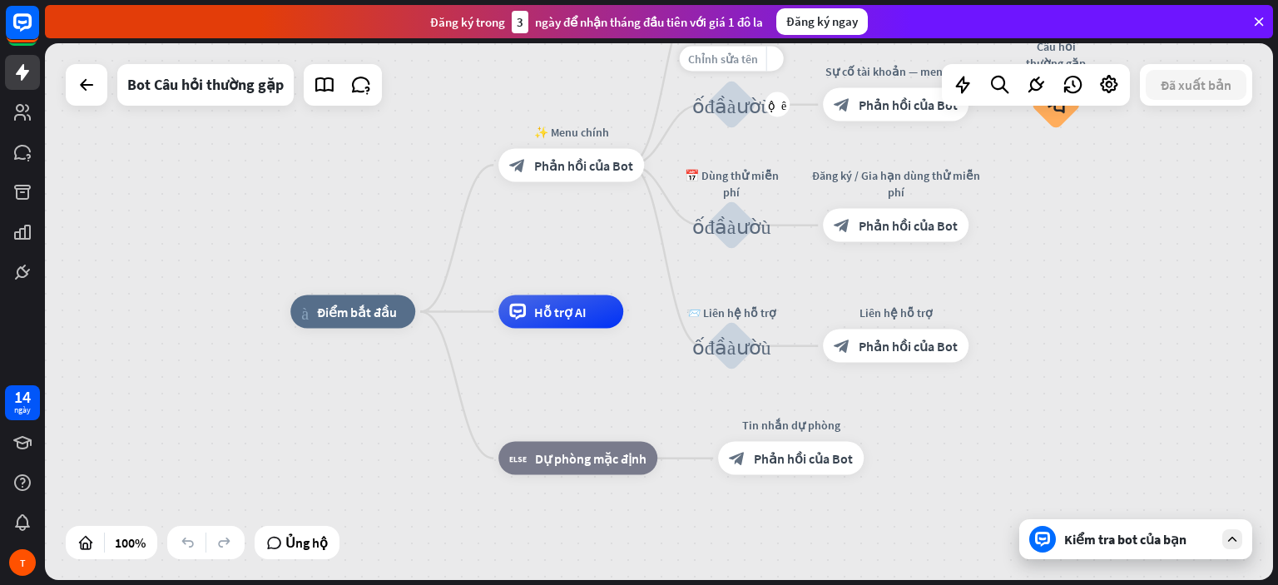
click at [738, 56] on font "Chỉnh sửa tên" at bounding box center [723, 59] width 70 height 15
click at [729, 118] on div "khối_đầu_vào_người_dùng" at bounding box center [731, 105] width 50 height 50
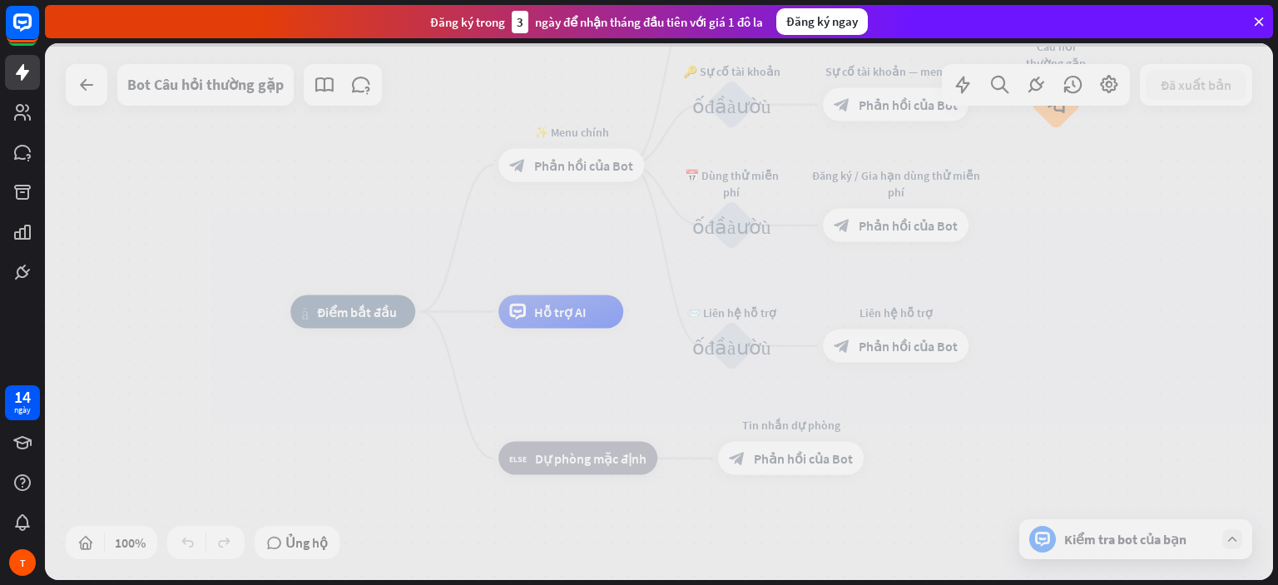
click at [729, 109] on div at bounding box center [659, 311] width 1228 height 536
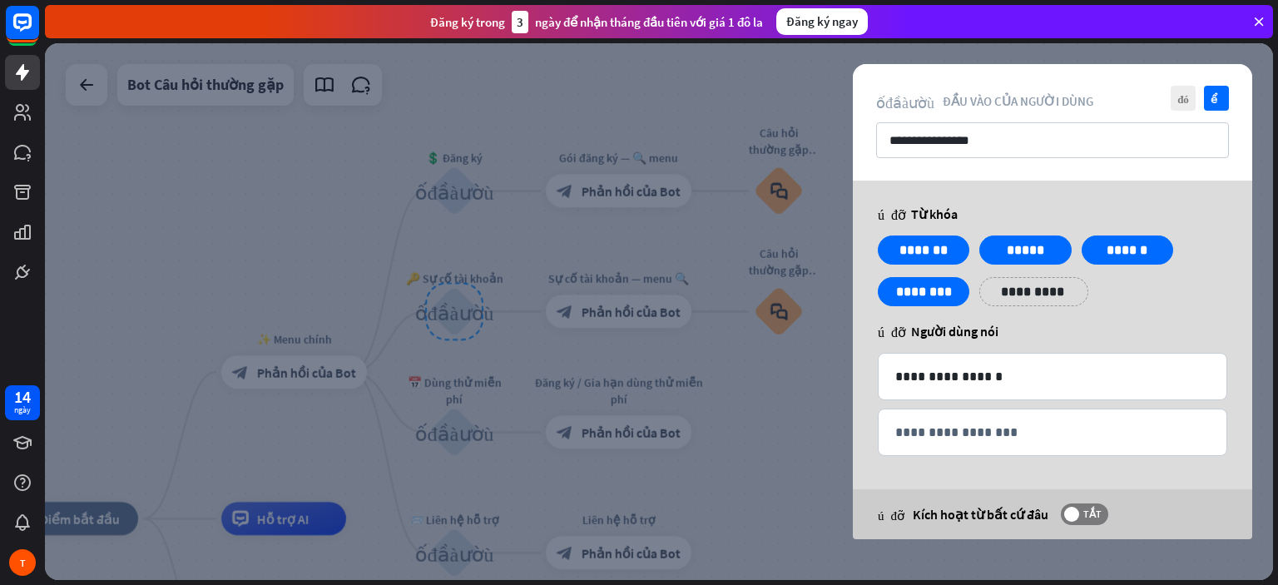
click at [1258, 22] on icon at bounding box center [1258, 21] width 15 height 15
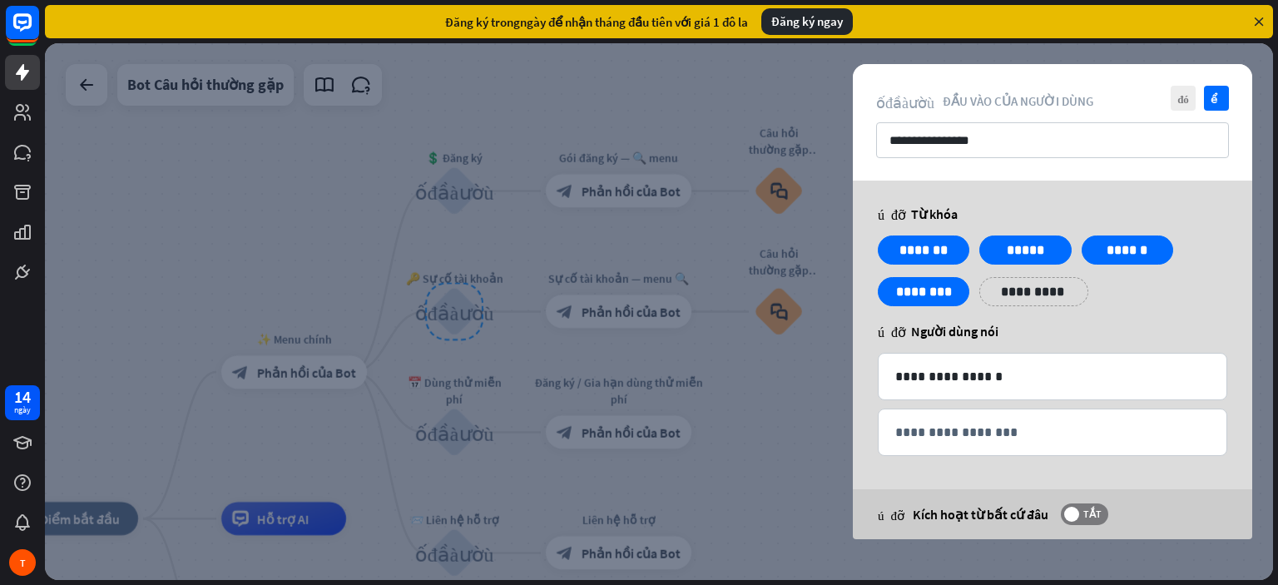
click at [749, 161] on div at bounding box center [659, 311] width 1228 height 536
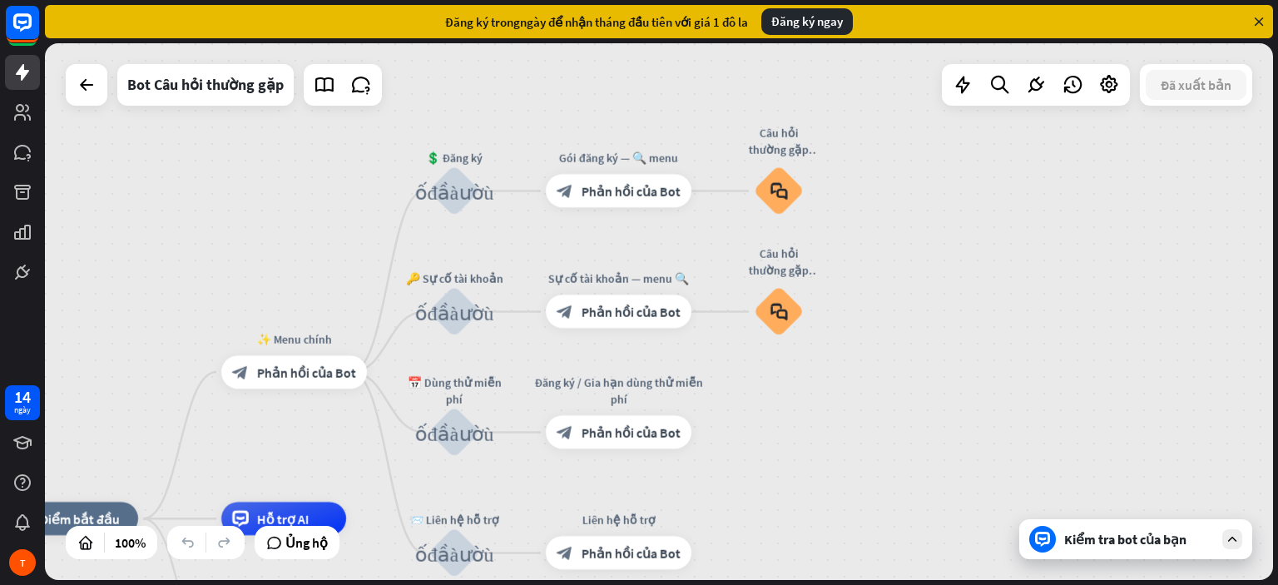
click at [1161, 543] on font "Kiểm tra bot của bạn" at bounding box center [1125, 539] width 122 height 17
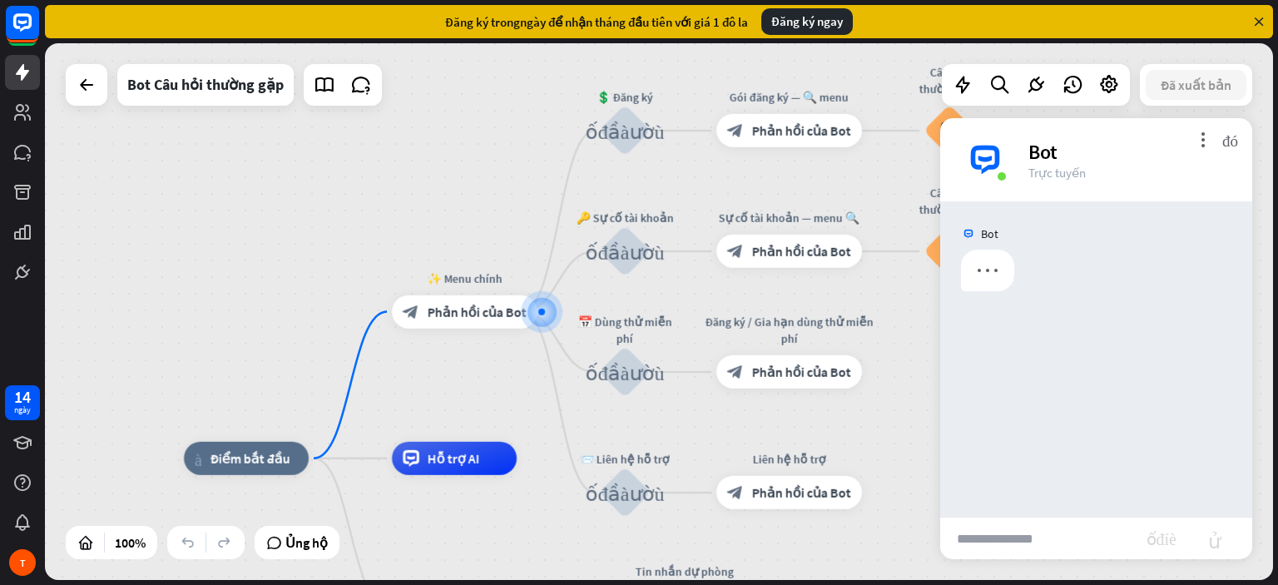
click at [1050, 549] on input "text" at bounding box center [1043, 538] width 206 height 42
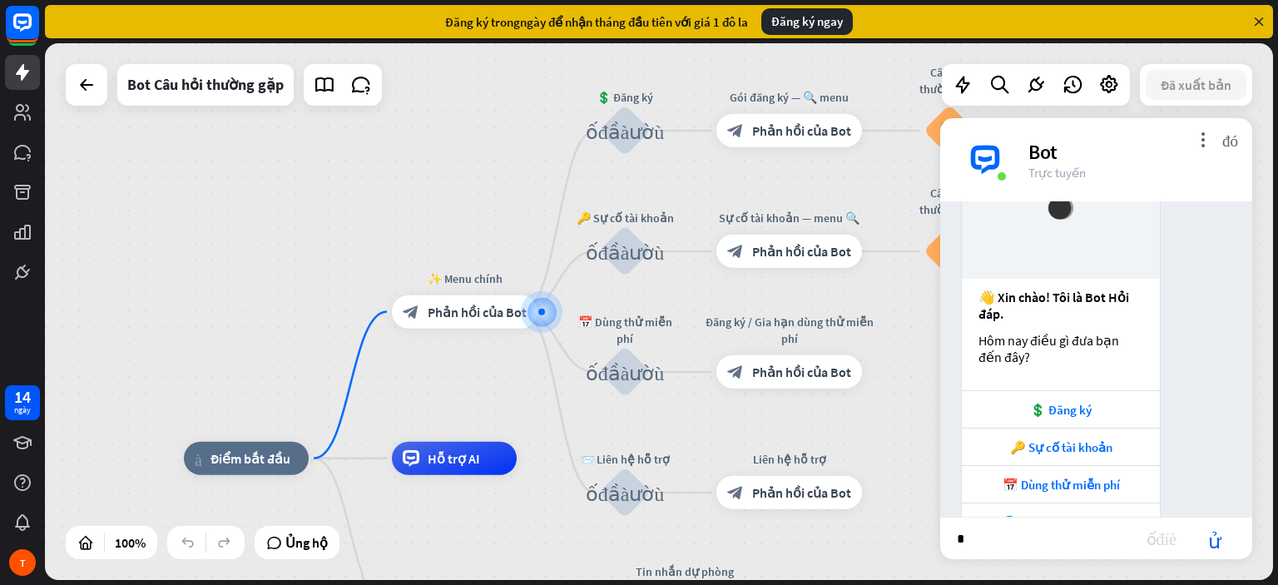
scroll to position [129, 0]
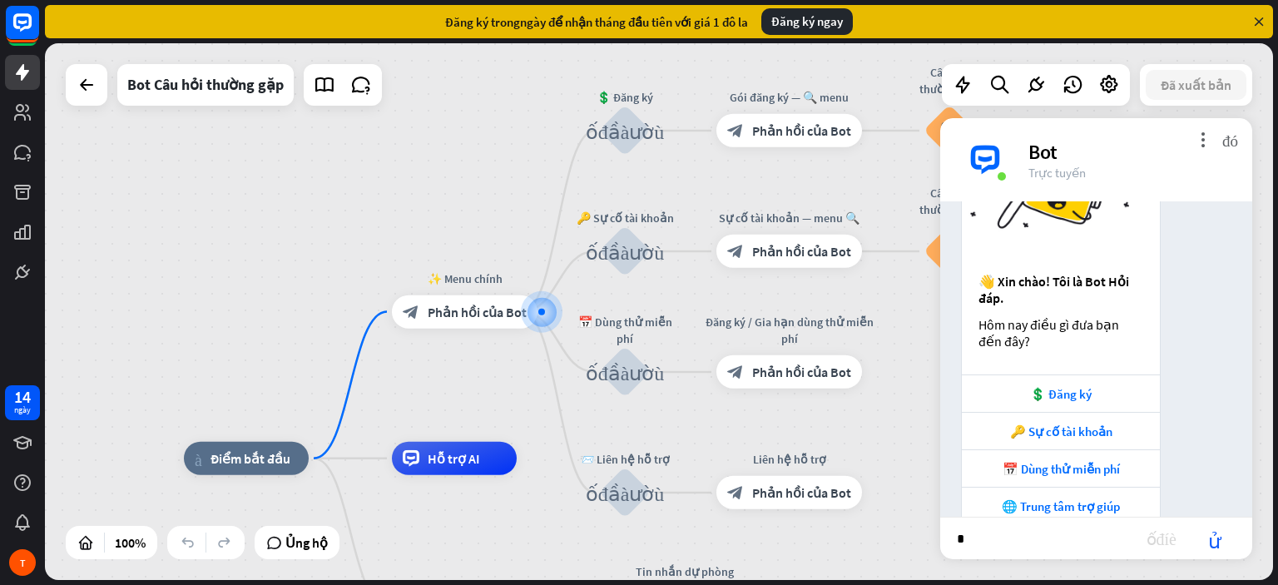
type input "**"
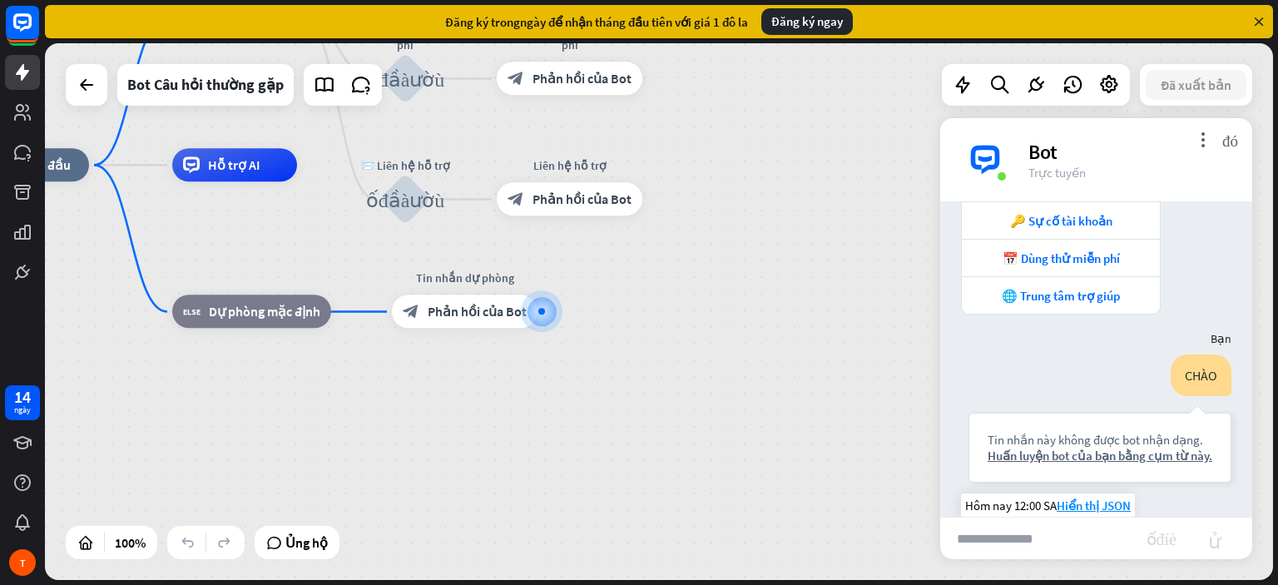
scroll to position [173, 0]
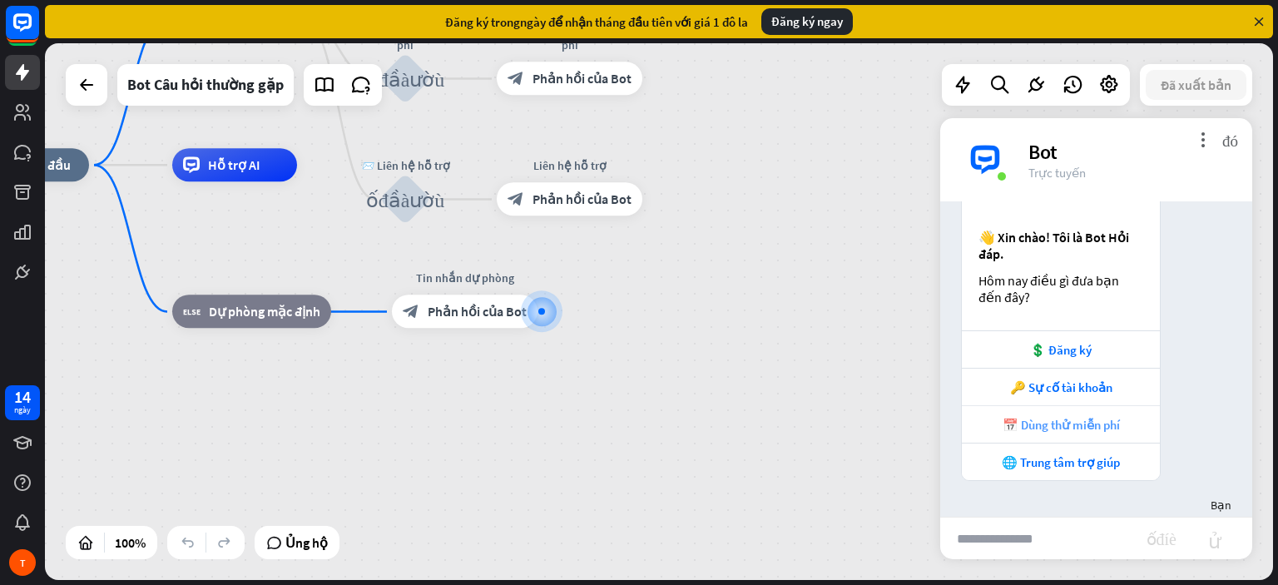
click at [1100, 427] on font "📅 Dùng thử miễn phí" at bounding box center [1060, 425] width 117 height 16
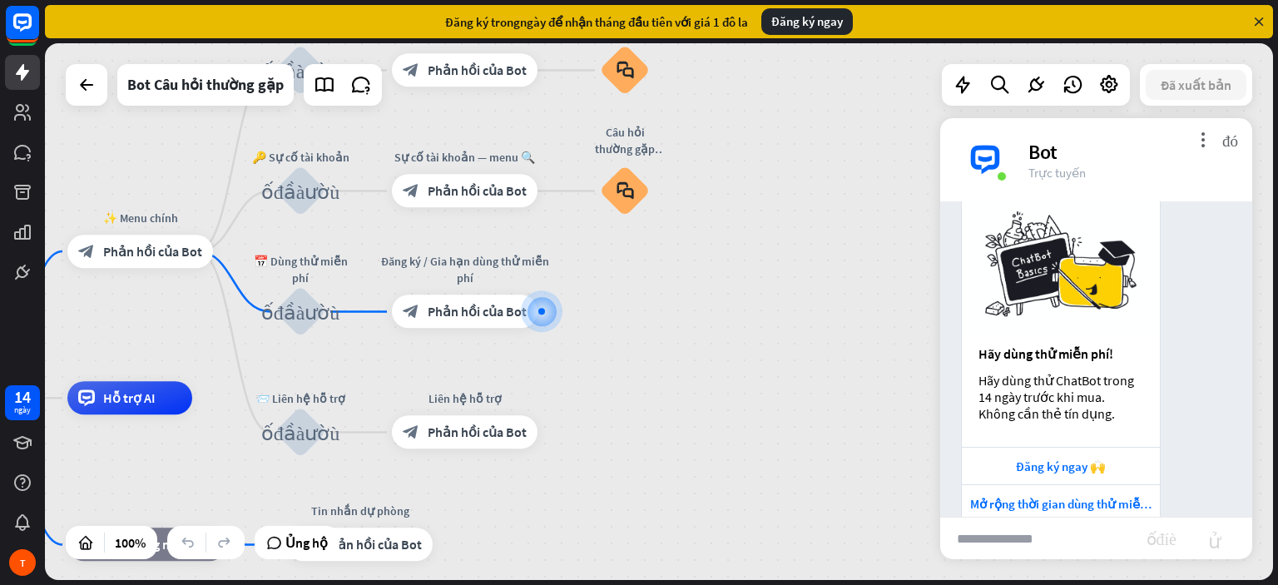
scroll to position [931, 0]
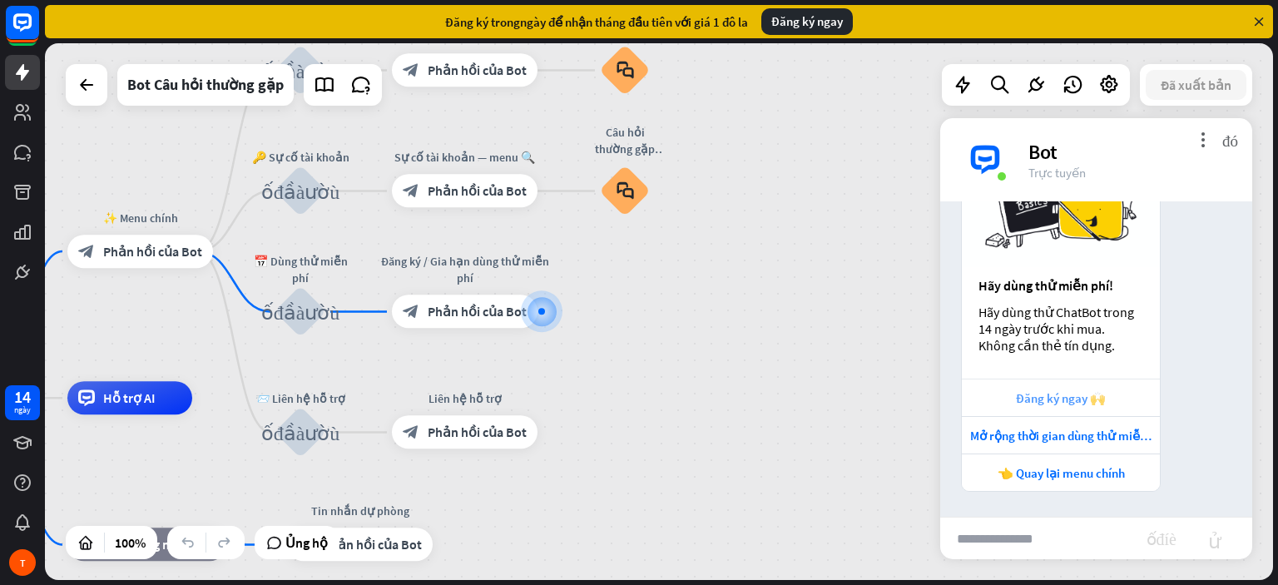
click at [1045, 406] on font "Đăng ký ngay 🙌" at bounding box center [1061, 398] width 90 height 16
